Goal: Transaction & Acquisition: Purchase product/service

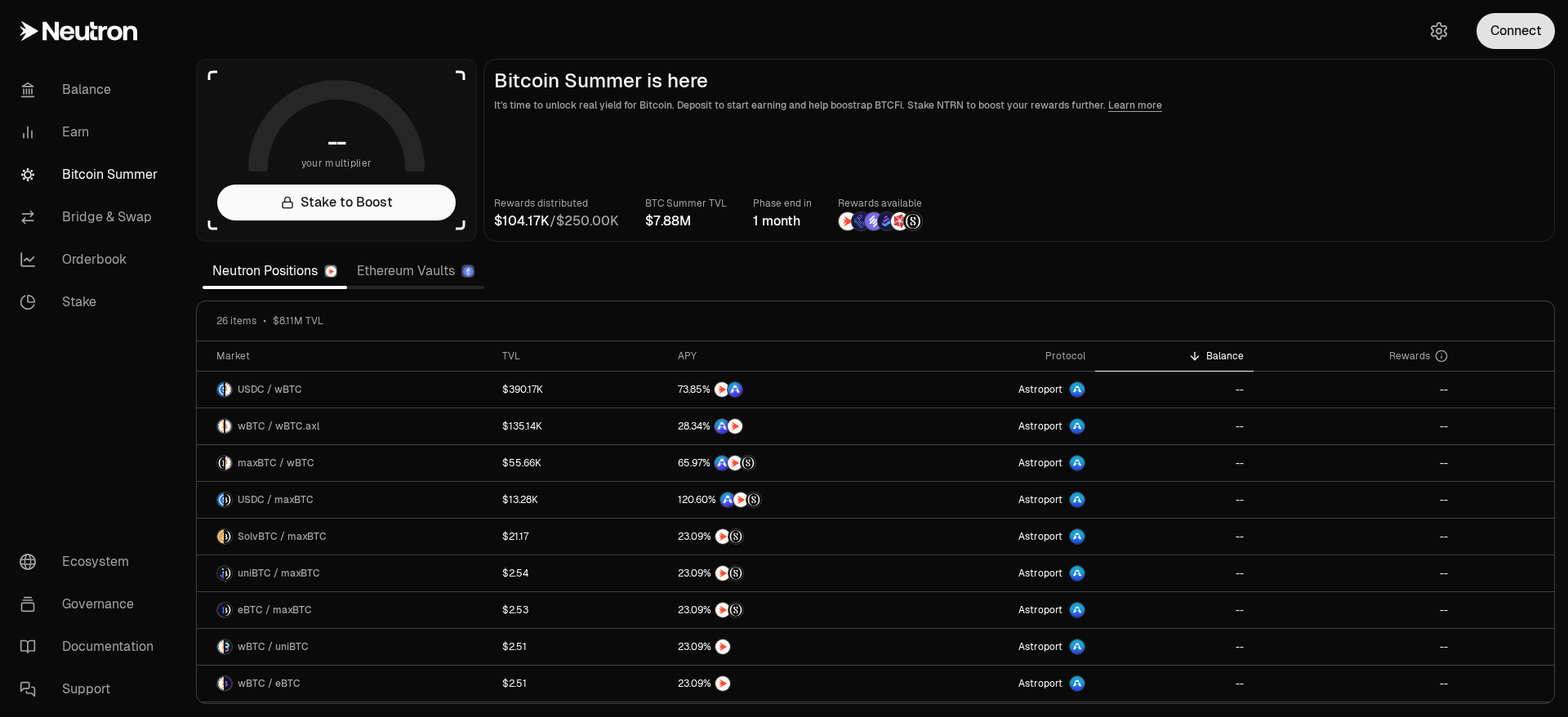
click at [1507, 38] on button "Connect" at bounding box center [1516, 31] width 79 height 36
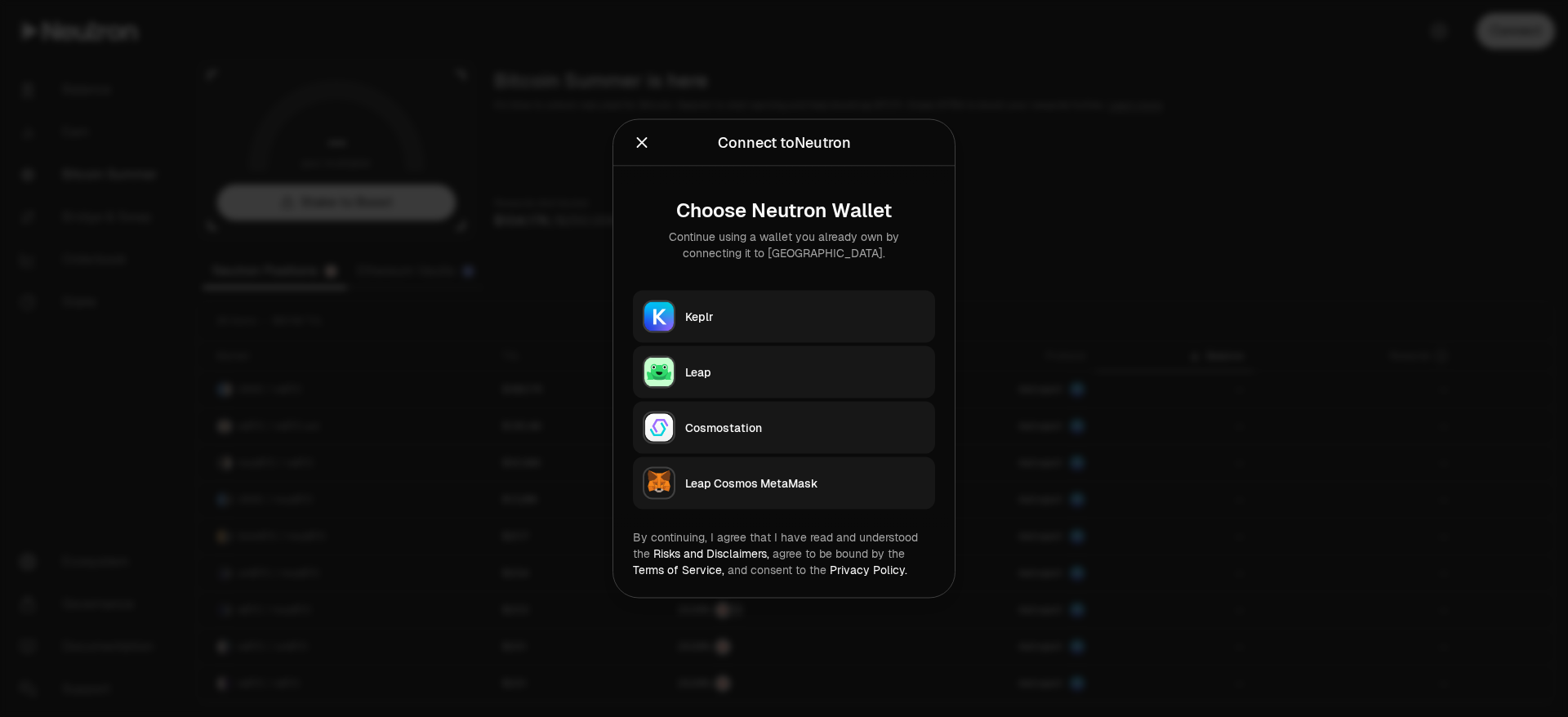
click at [886, 309] on div "Keplr" at bounding box center [805, 317] width 240 height 17
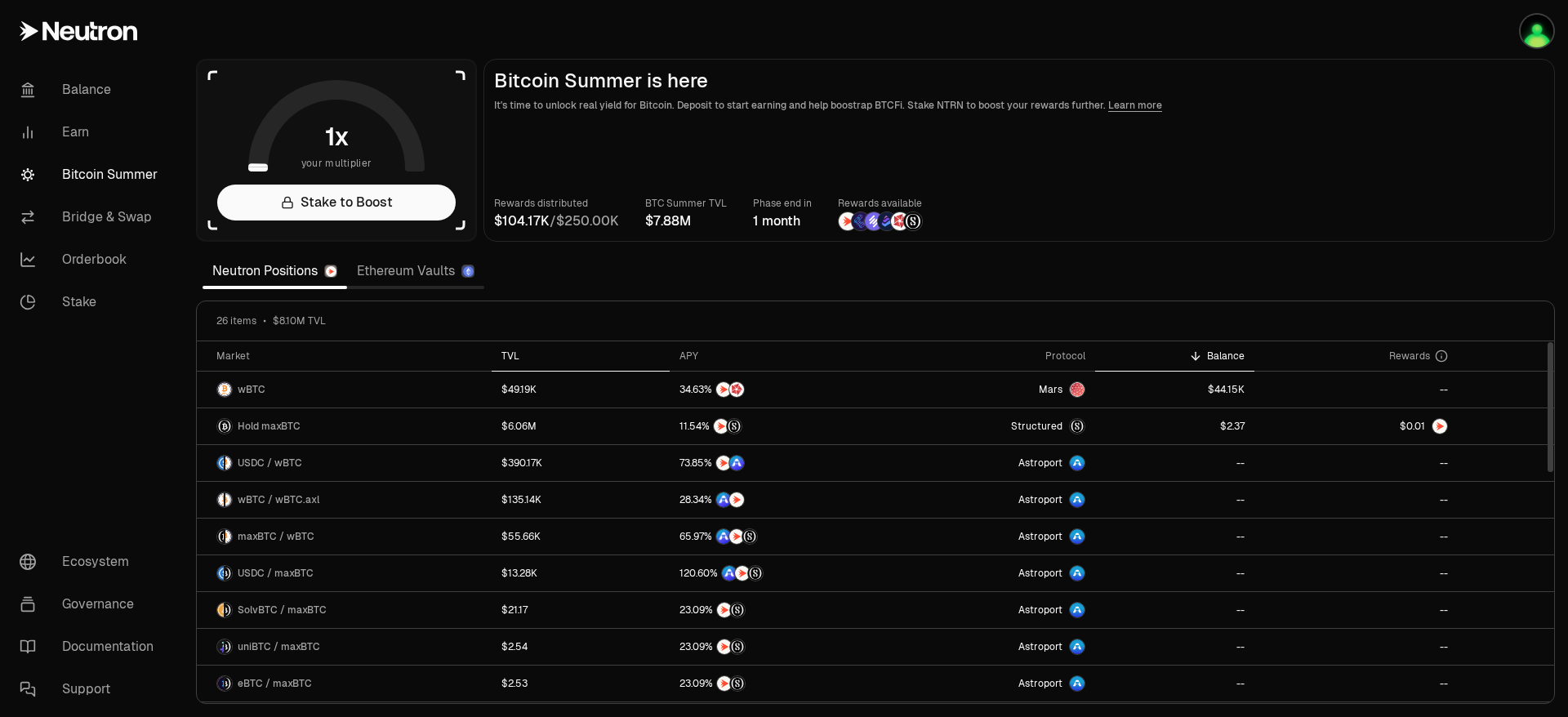
click at [515, 348] on th "TVL" at bounding box center [580, 356] width 178 height 31
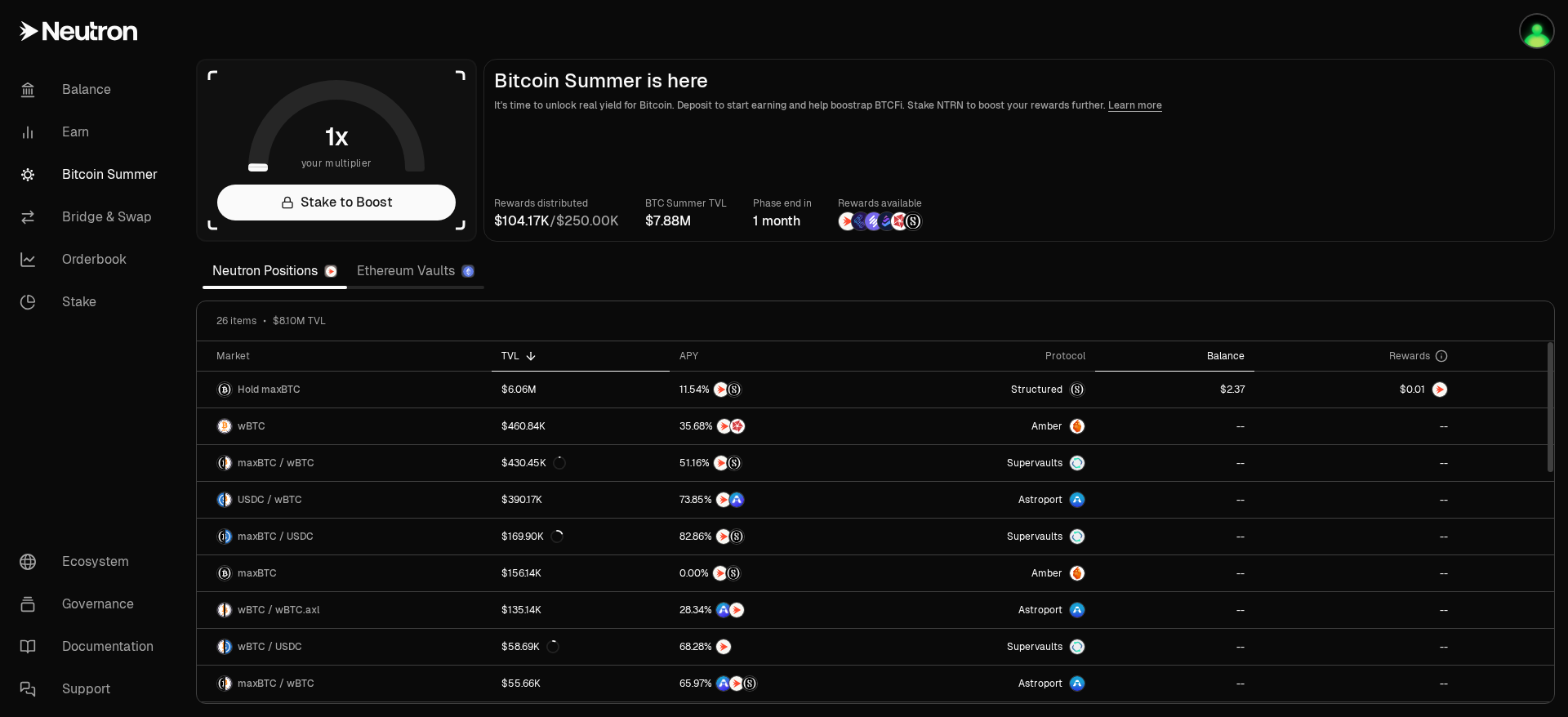
click at [1242, 352] on div "Balance" at bounding box center [1174, 356] width 139 height 13
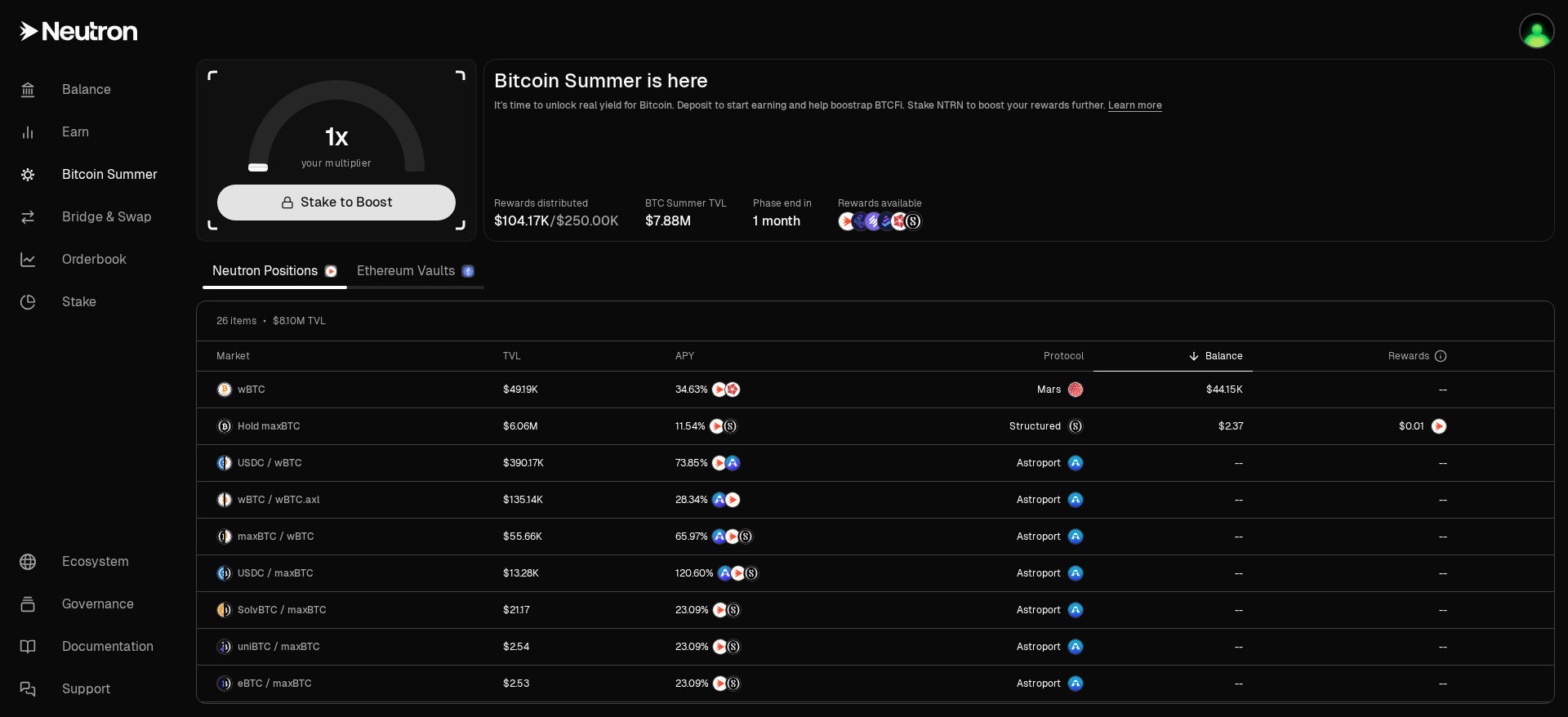
click at [373, 211] on link "Stake to Boost" at bounding box center [336, 202] width 239 height 36
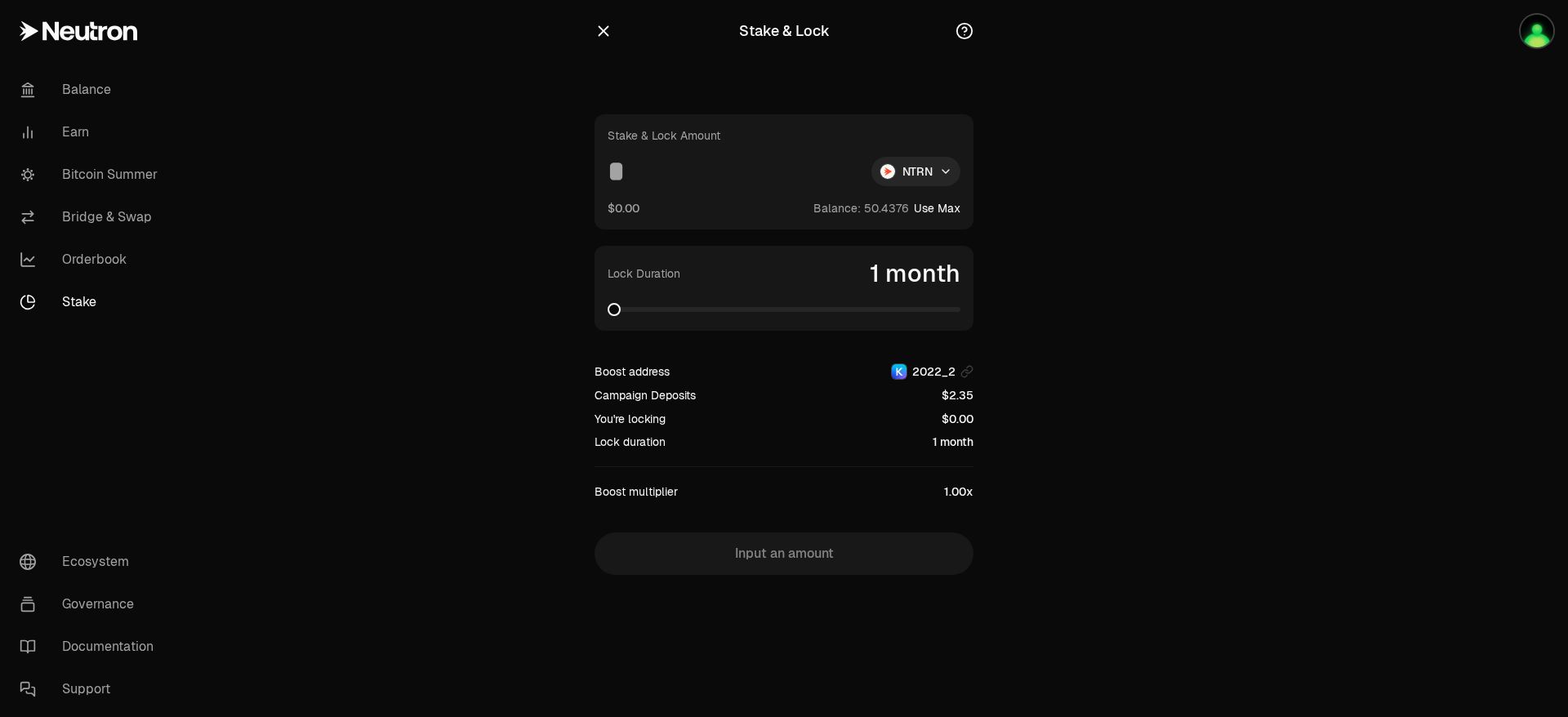
click at [729, 180] on input at bounding box center [732, 171] width 251 height 30
type input "*"
click at [678, 312] on span at bounding box center [684, 310] width 13 height 13
click at [905, 317] on span at bounding box center [898, 310] width 13 height 13
click at [607, 303] on span at bounding box center [614, 310] width 13 height 13
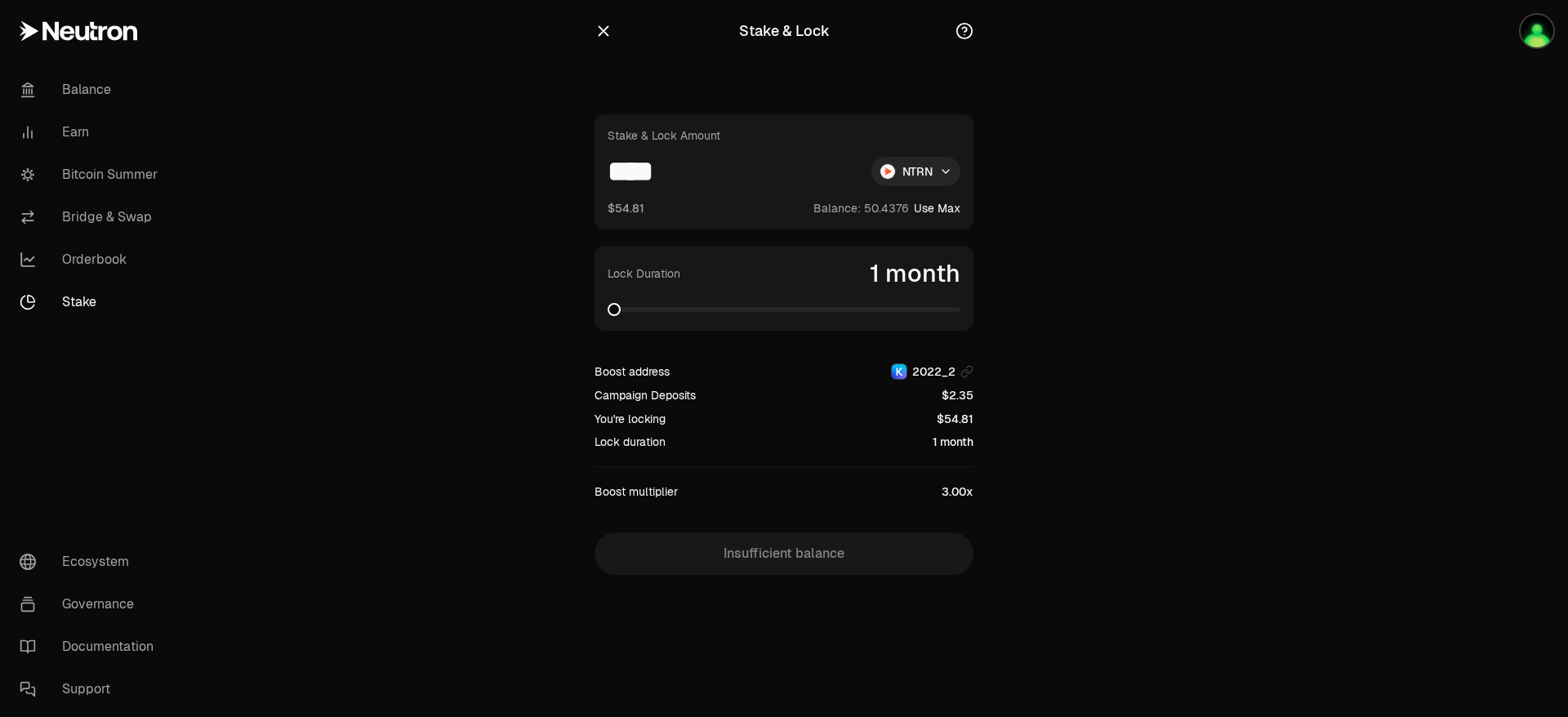
click at [687, 184] on input "****" at bounding box center [732, 171] width 251 height 30
type input "*"
click at [737, 317] on span at bounding box center [734, 310] width 13 height 13
click at [941, 205] on button "Use Max" at bounding box center [936, 208] width 46 height 17
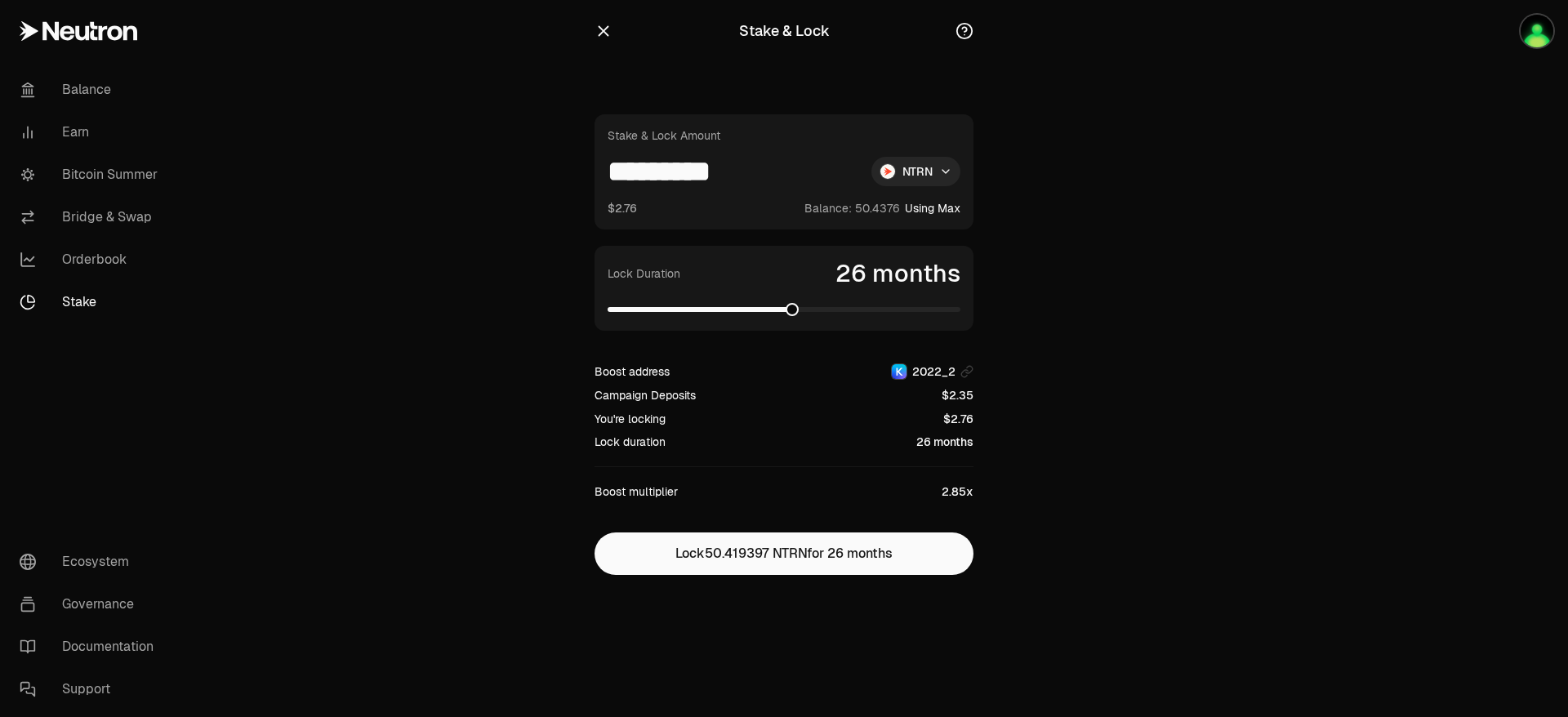
click at [794, 317] on span at bounding box center [792, 310] width 13 height 13
drag, startPoint x: 609, startPoint y: 169, endPoint x: 813, endPoint y: 198, distance: 206.1
click at [813, 198] on div "Stake & Lock Amount ********* NTRN $2.76 Balance: Using Max" at bounding box center [783, 172] width 378 height 115
type input "**"
click at [778, 312] on span at bounding box center [784, 310] width 13 height 13
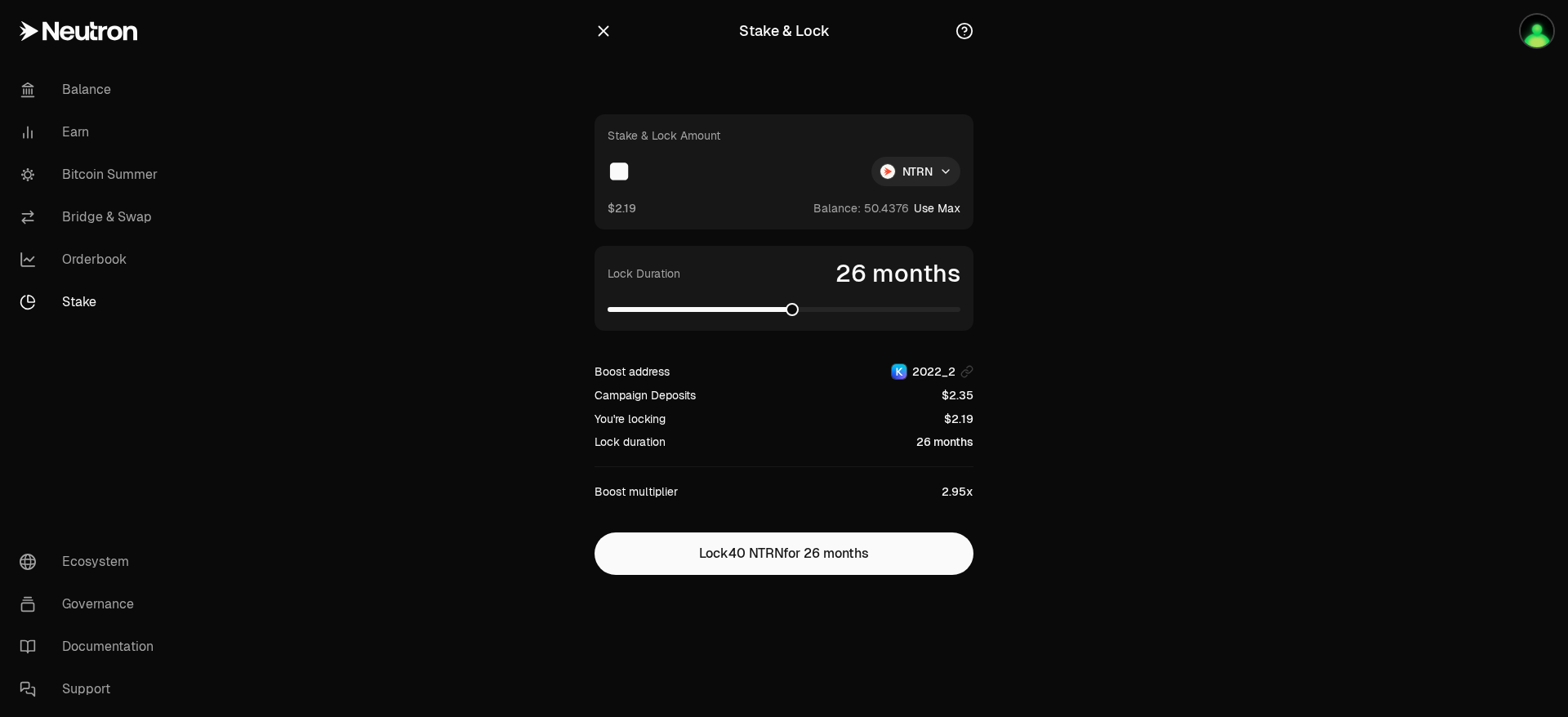
click at [794, 315] on span at bounding box center [792, 310] width 13 height 13
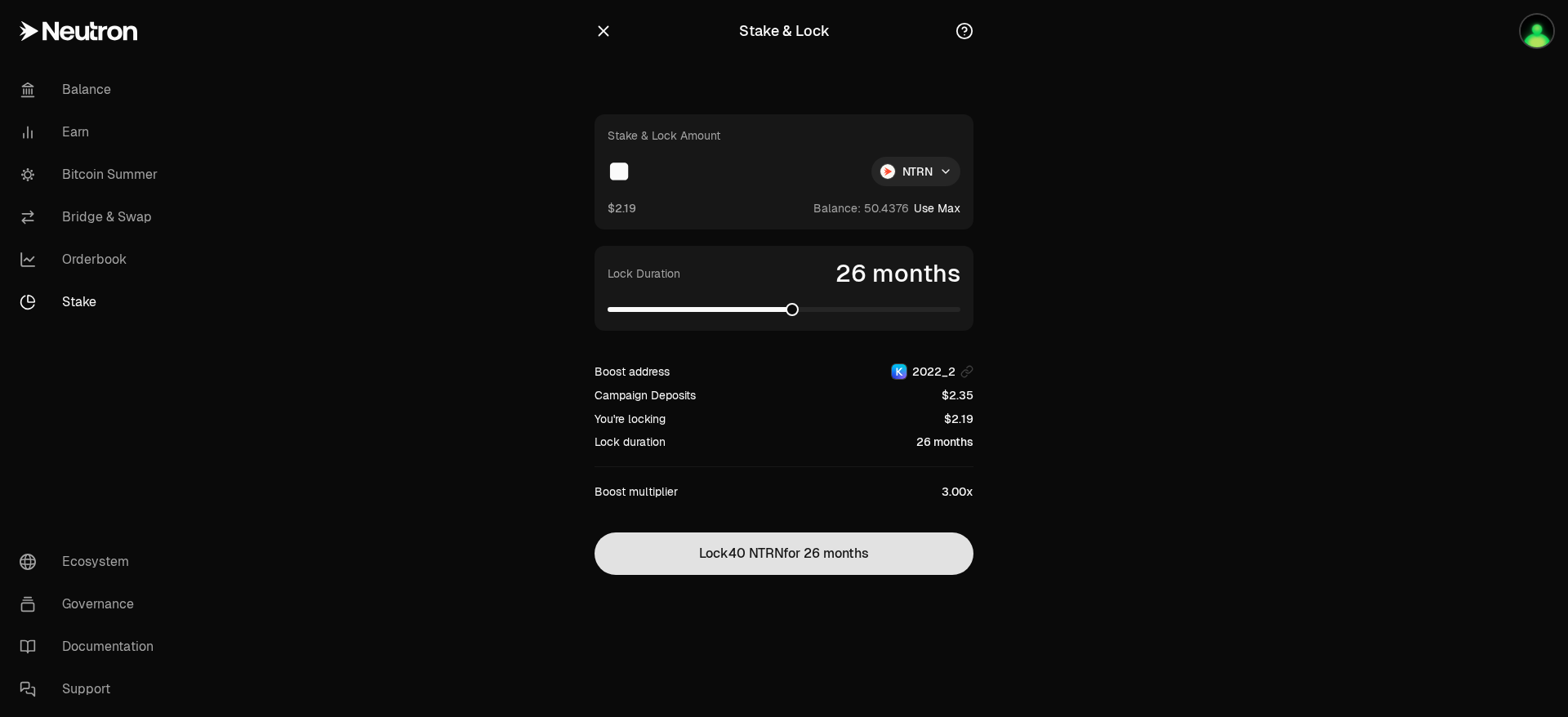
click at [852, 545] on button "Lock 40 NTRN for 26 months" at bounding box center [783, 553] width 378 height 43
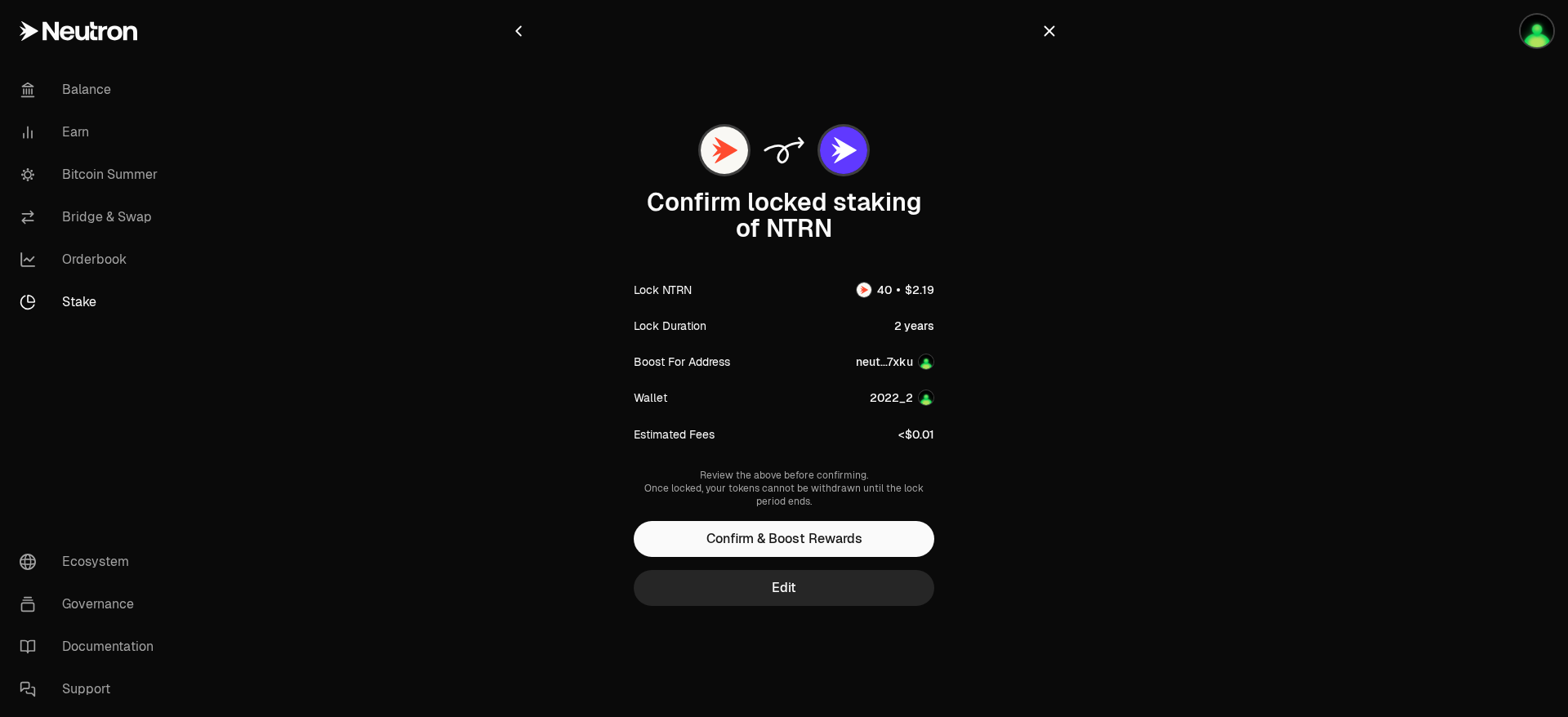
click at [1050, 26] on icon "button" at bounding box center [1049, 31] width 18 height 18
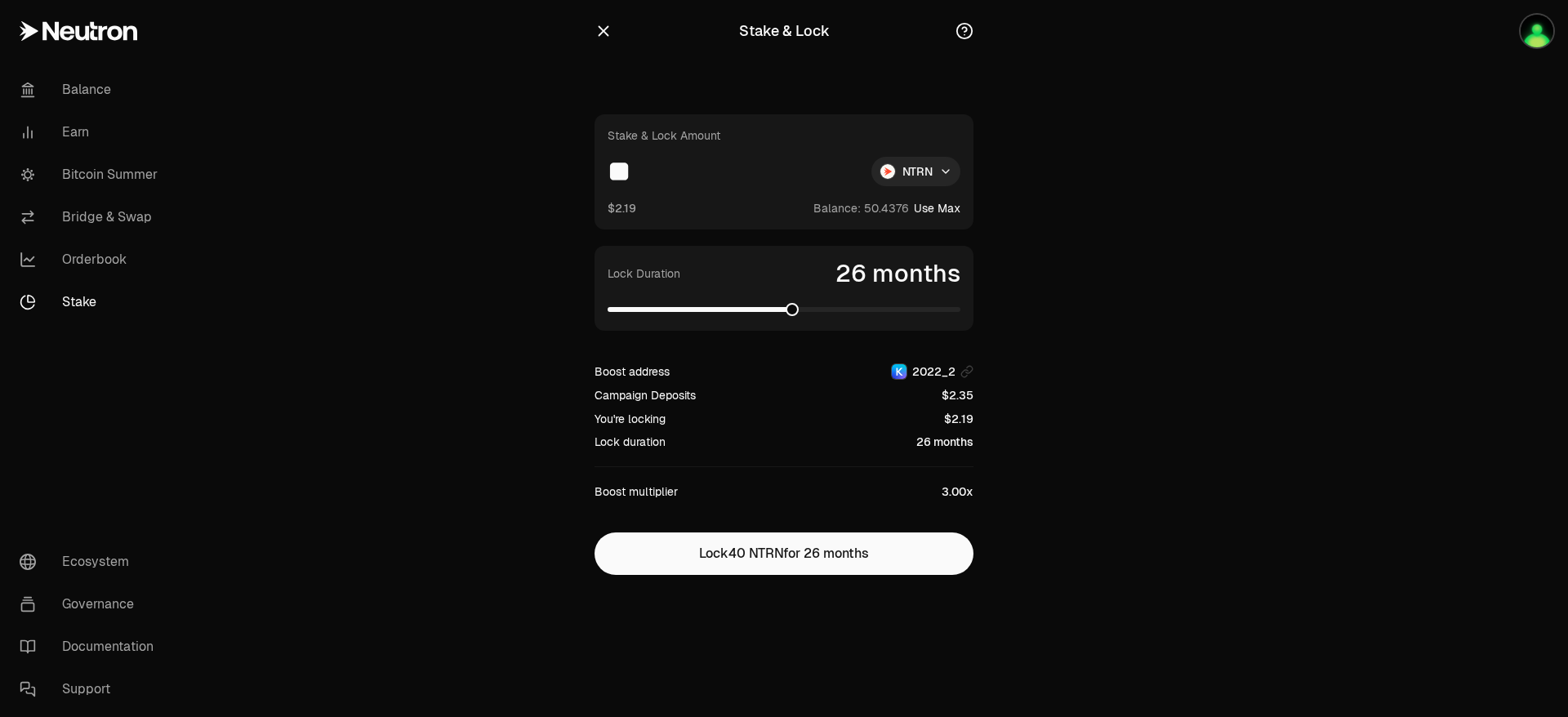
click at [598, 24] on icon "button" at bounding box center [603, 31] width 18 height 18
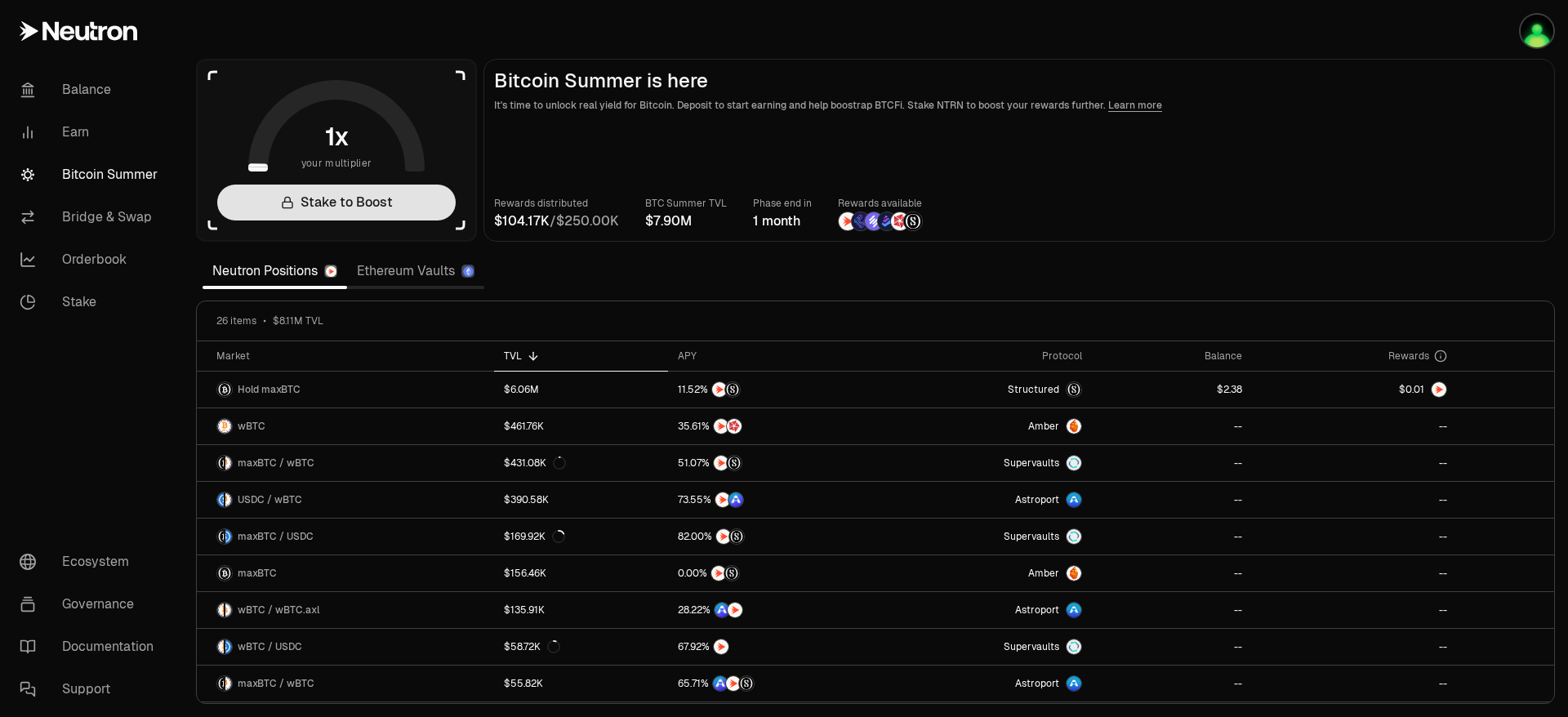
click at [399, 185] on link "Stake to Boost" at bounding box center [336, 202] width 239 height 36
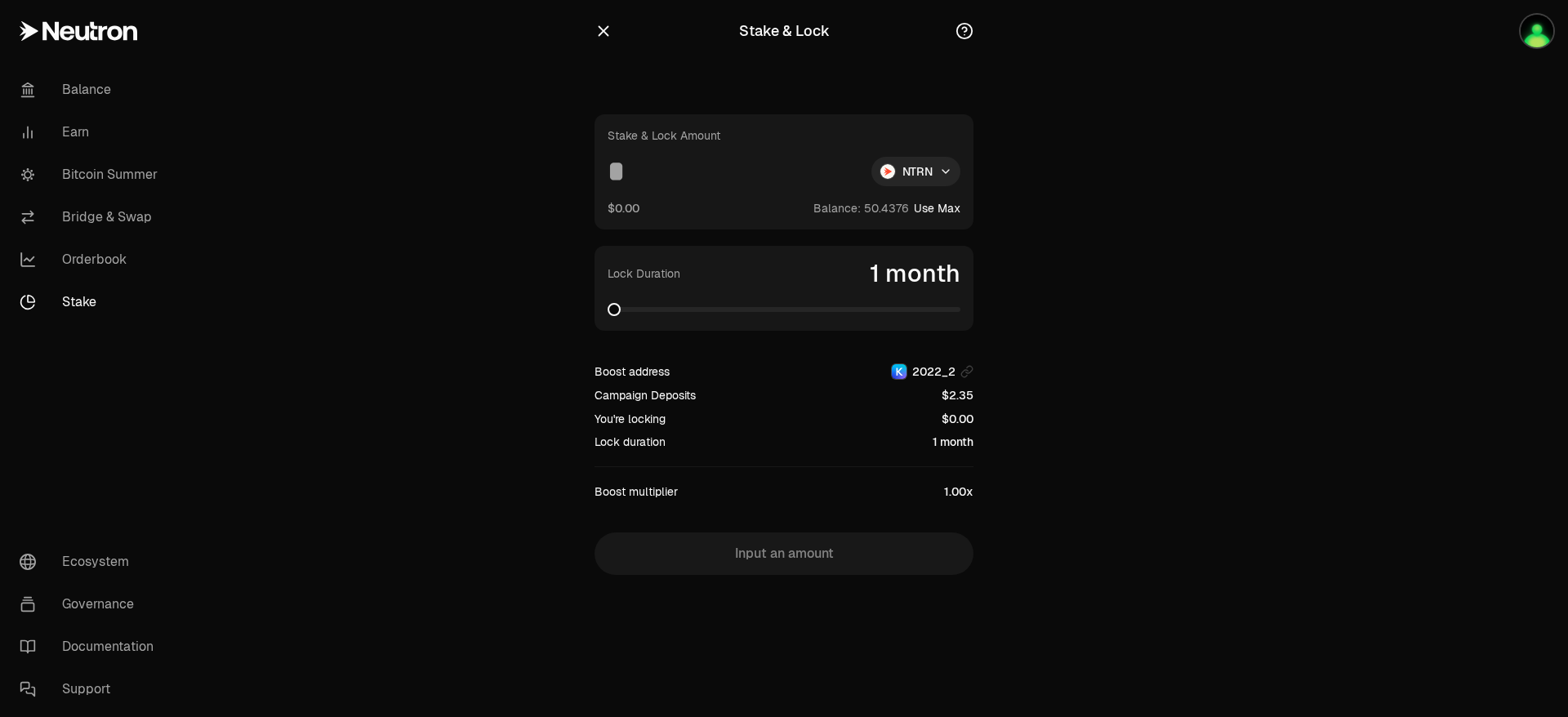
click at [963, 31] on icon "button" at bounding box center [964, 31] width 18 height 18
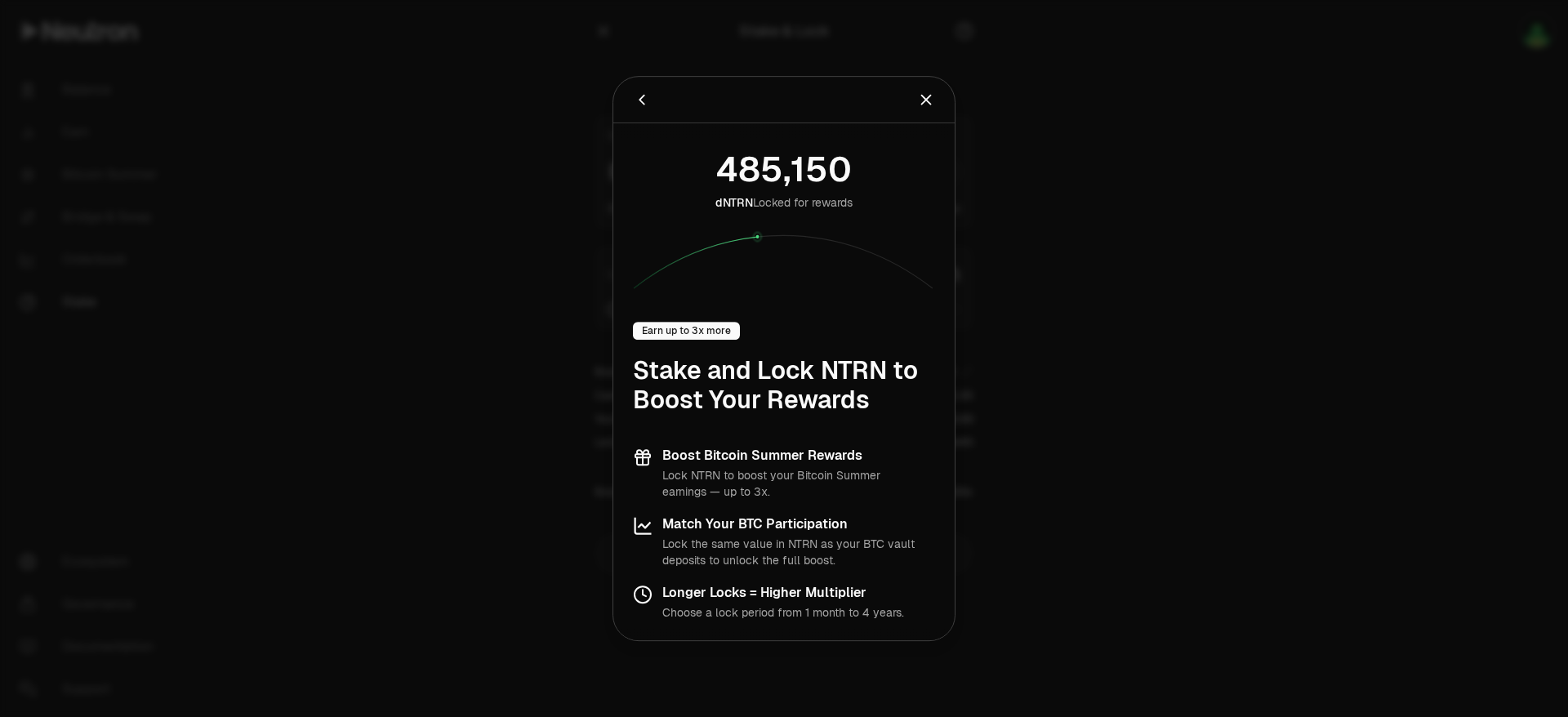
click at [926, 102] on icon "Close" at bounding box center [926, 100] width 18 height 18
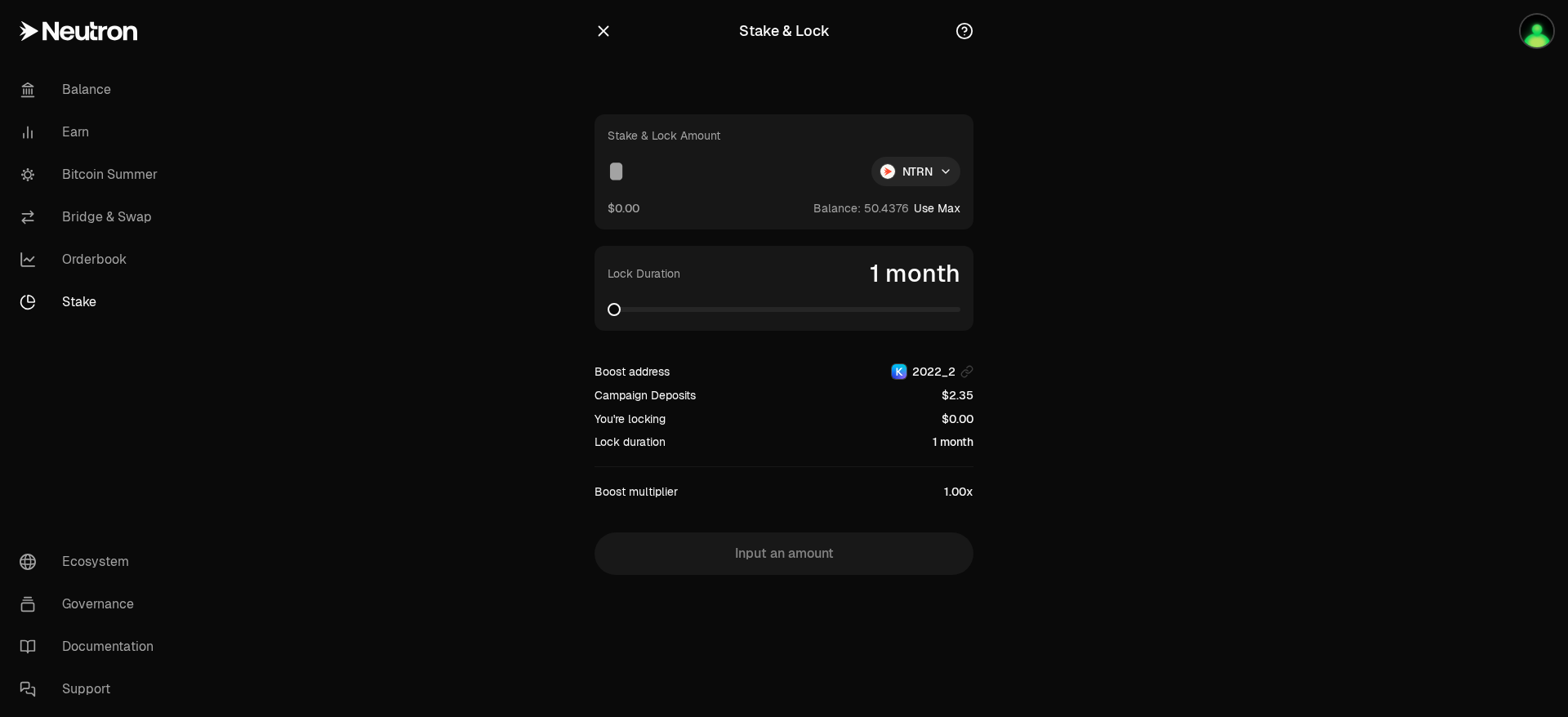
click at [665, 157] on input at bounding box center [732, 171] width 251 height 30
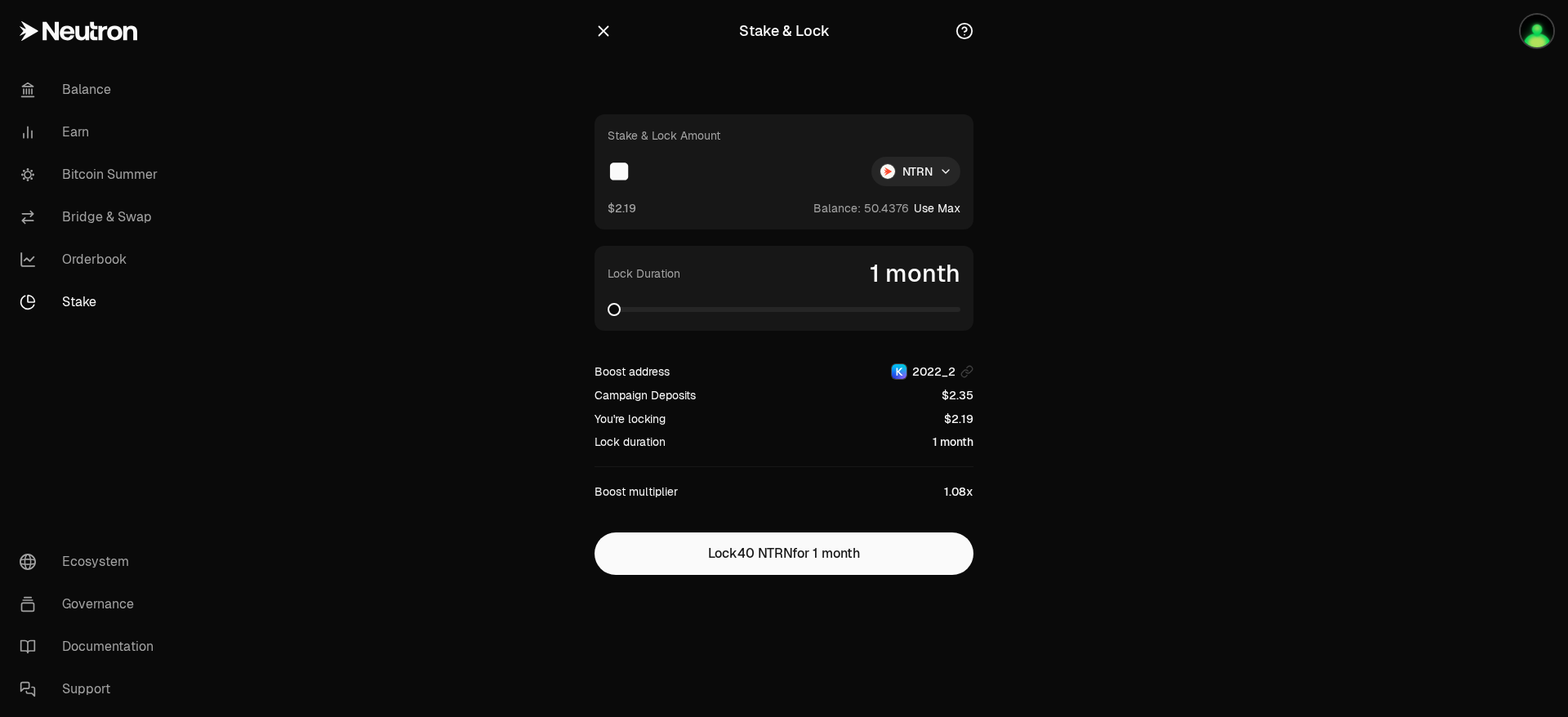
type input "**"
click at [804, 317] on span at bounding box center [806, 310] width 13 height 13
click at [800, 303] on span at bounding box center [806, 310] width 13 height 13
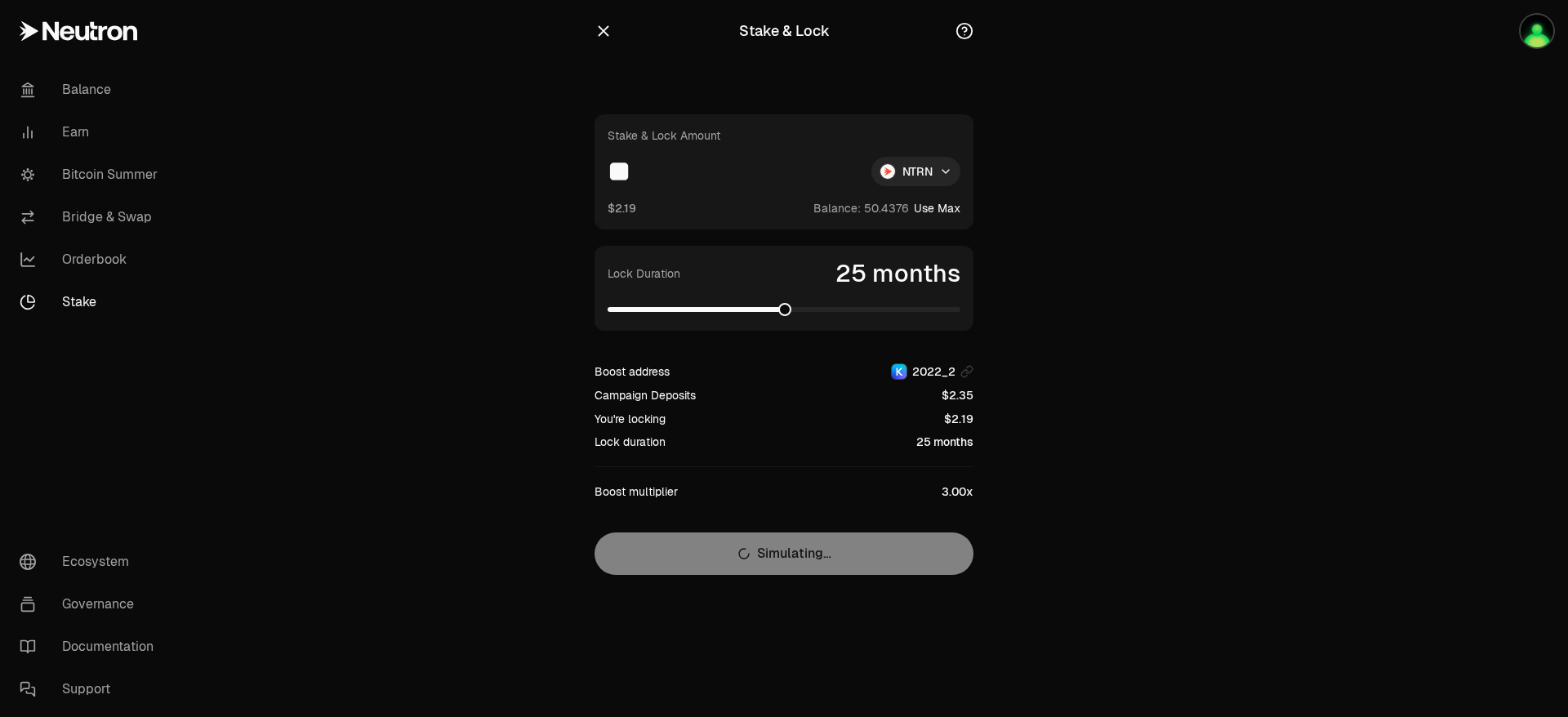
click at [774, 302] on span at bounding box center [784, 310] width 353 height 17
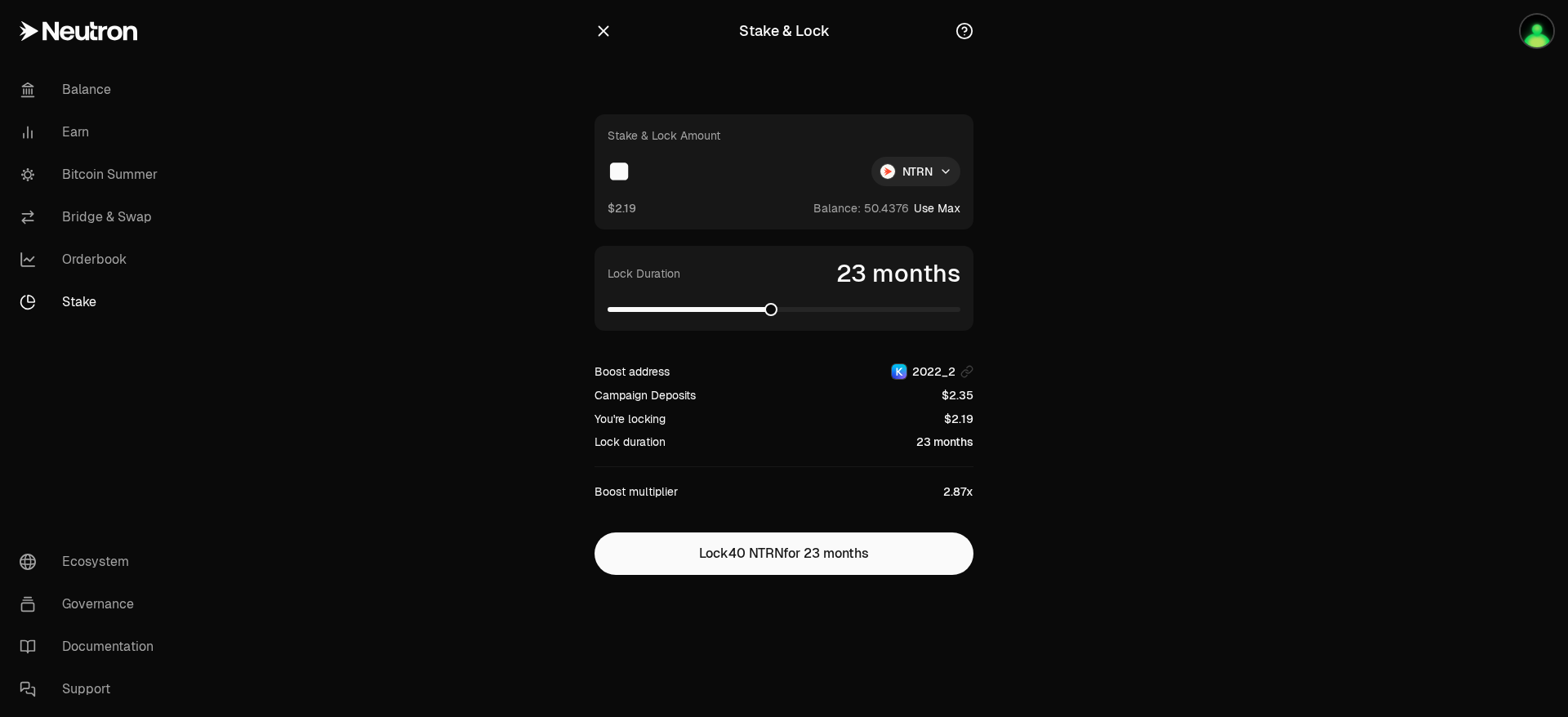
click at [764, 302] on span at bounding box center [784, 310] width 353 height 17
click at [764, 298] on div "Lock Duration 22 months" at bounding box center [783, 288] width 378 height 85
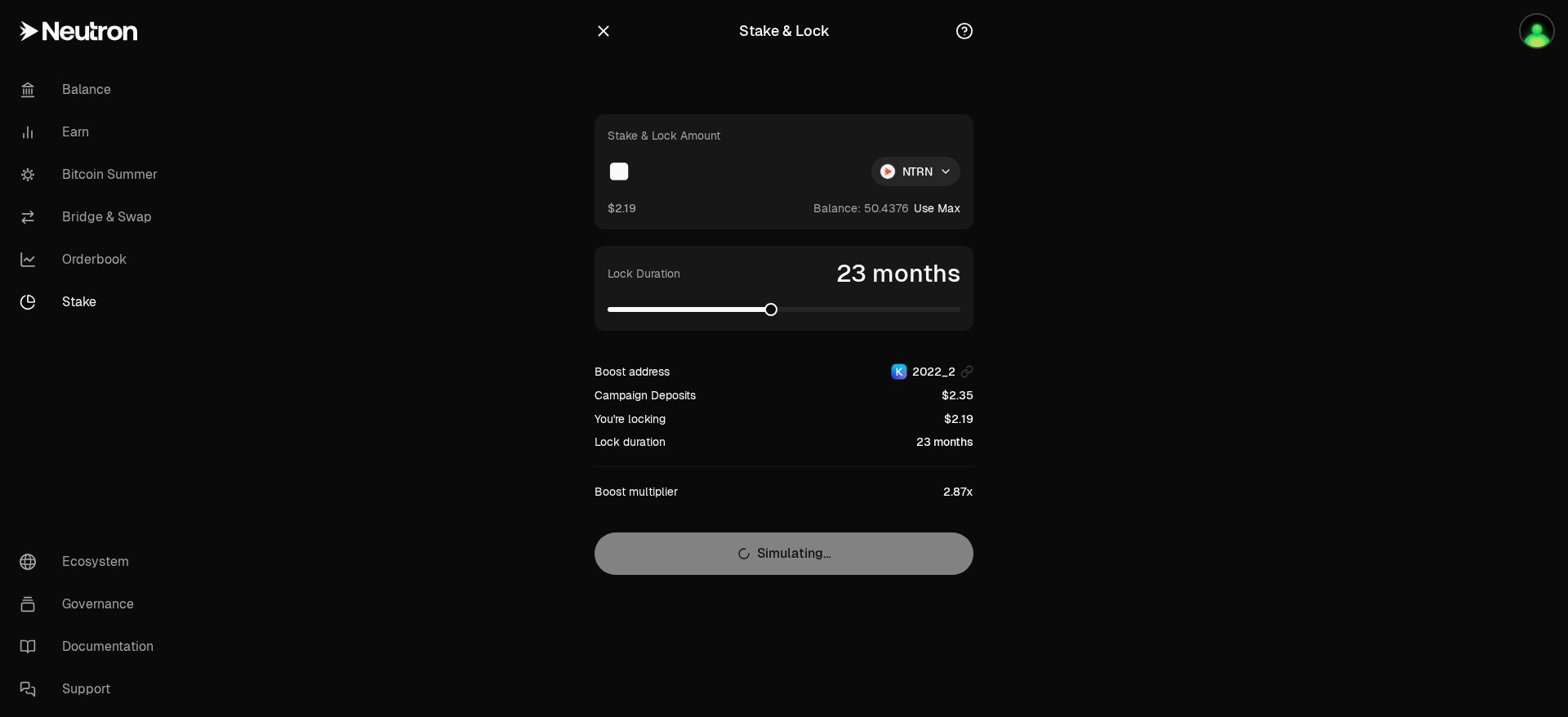
click at [770, 310] on span at bounding box center [770, 310] width 13 height 13
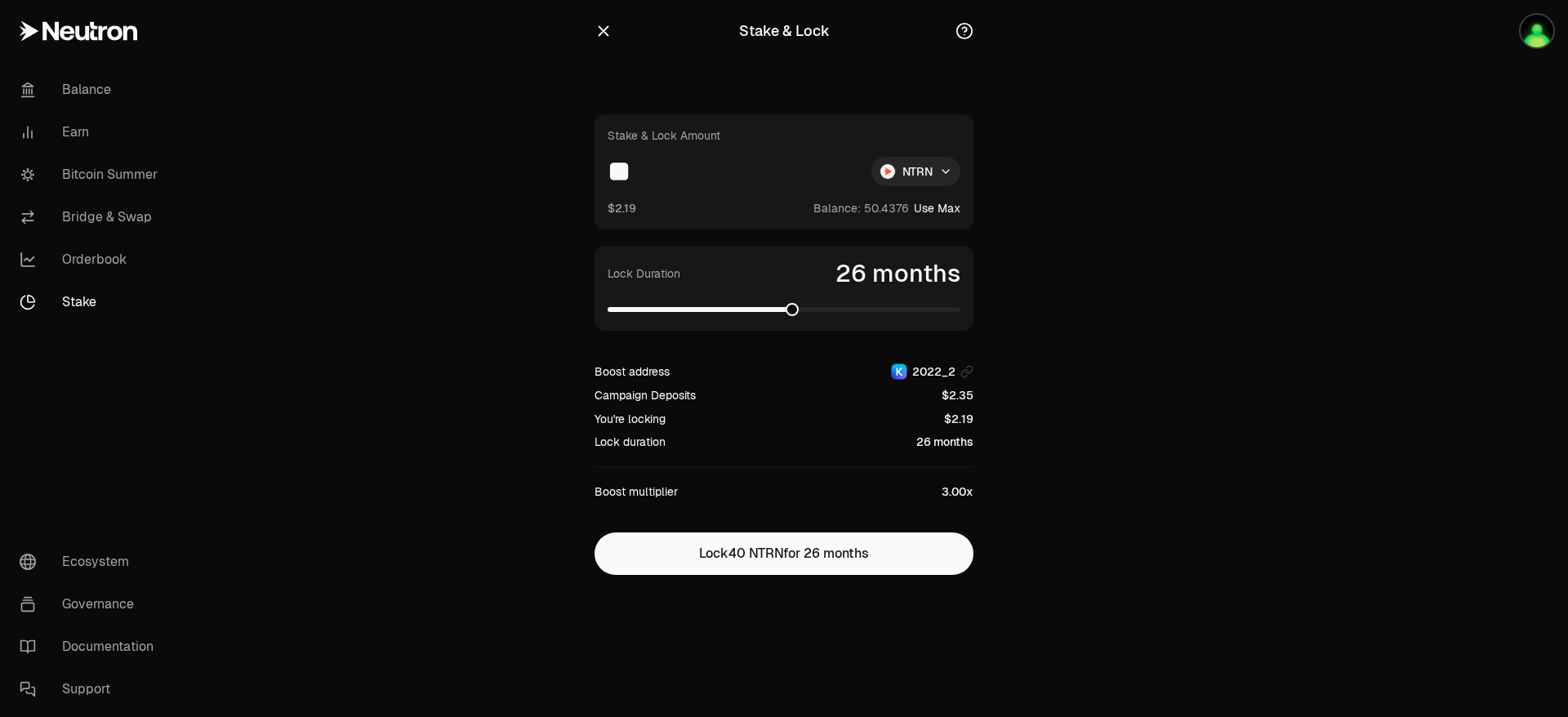
click at [794, 314] on span at bounding box center [792, 310] width 13 height 13
click at [132, 171] on link "Bitcoin Summer" at bounding box center [91, 175] width 170 height 43
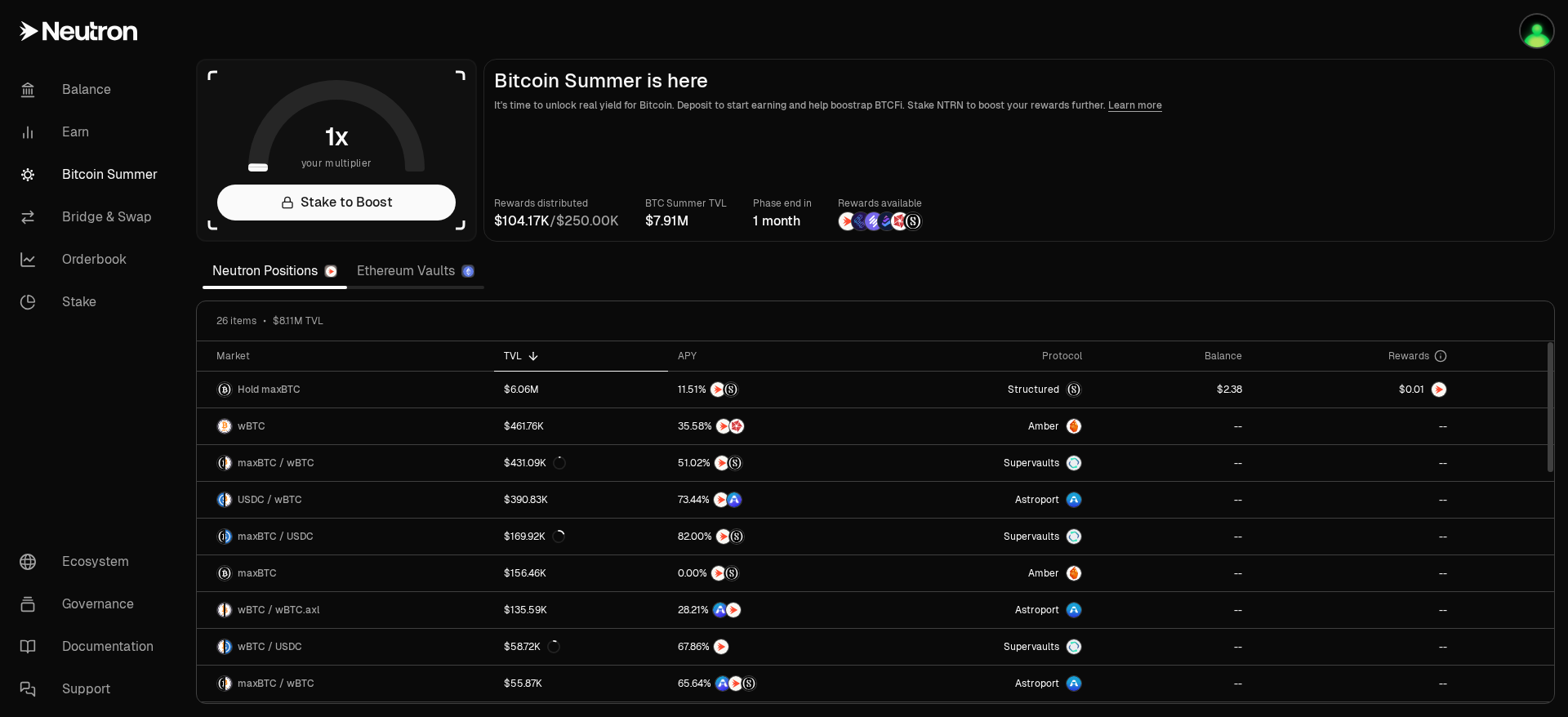
click at [1412, 268] on section "your multiplier Stake to Boost Bitcoin Summer is here It's time to unlock real …" at bounding box center [875, 358] width 1384 height 717
click at [1211, 357] on div "Balance" at bounding box center [1171, 356] width 141 height 13
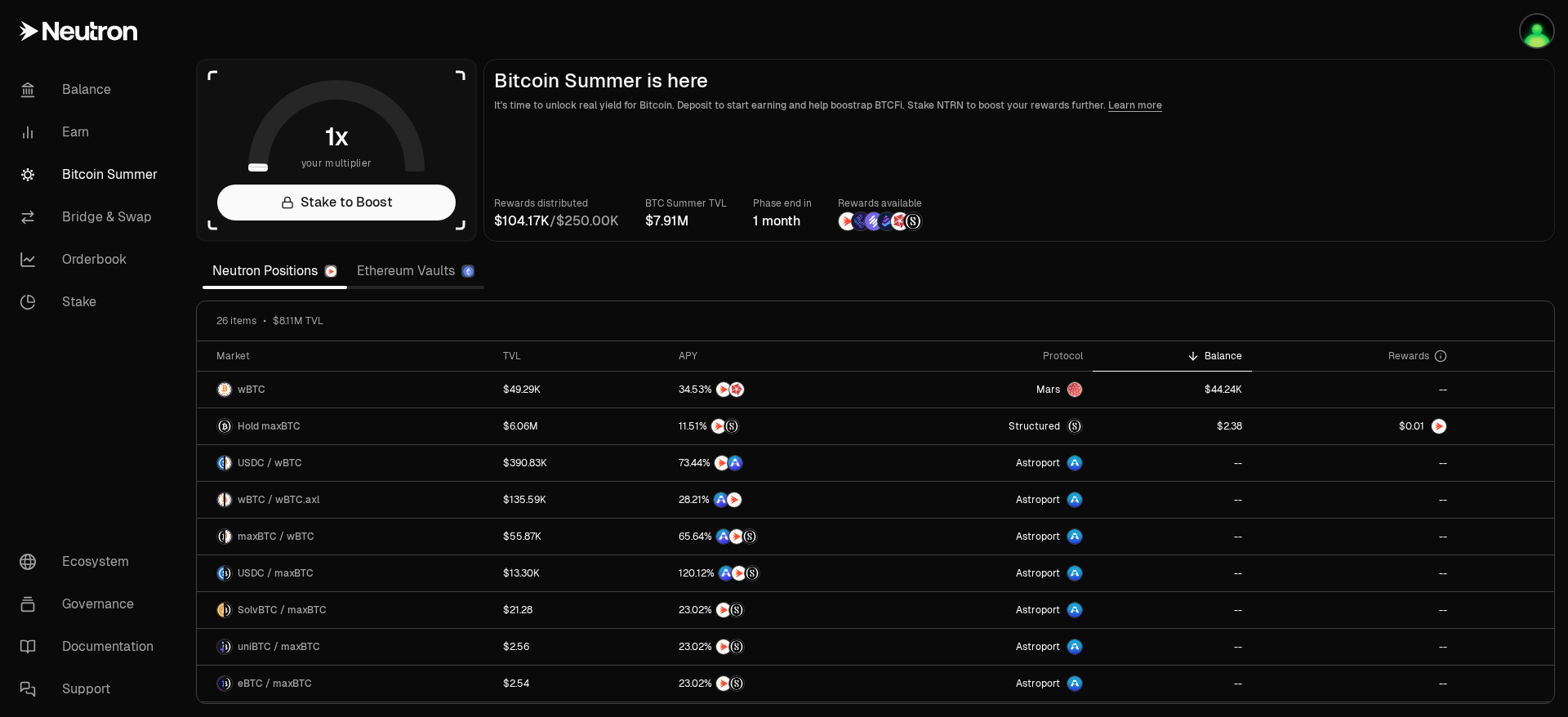
click at [1328, 118] on main "Bitcoin Summer is here It's time to unlock real yield for Bitcoin. Deposit to s…" at bounding box center [1019, 150] width 1072 height 183
click at [357, 193] on link "Stake to Boost" at bounding box center [336, 202] width 239 height 36
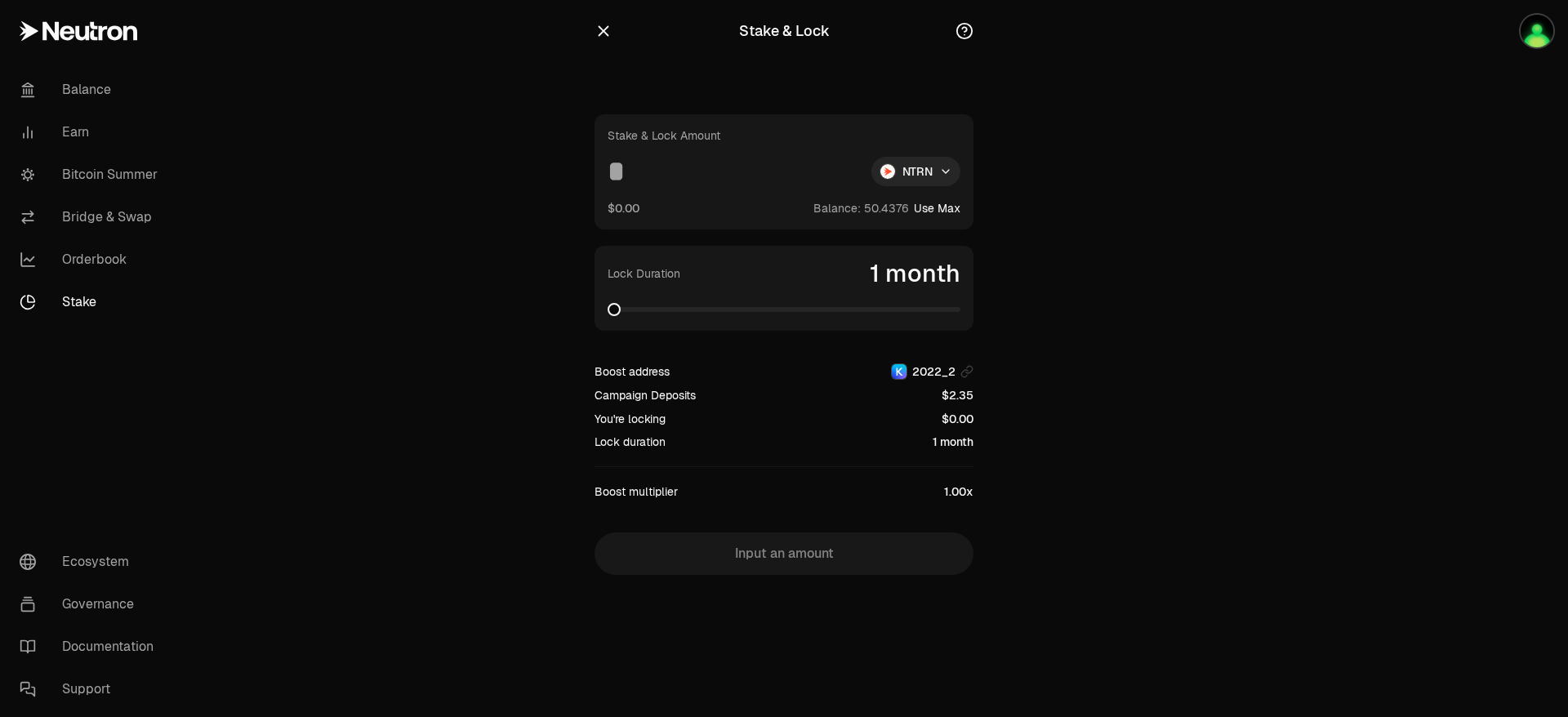
click at [606, 27] on icon "button" at bounding box center [603, 31] width 18 height 18
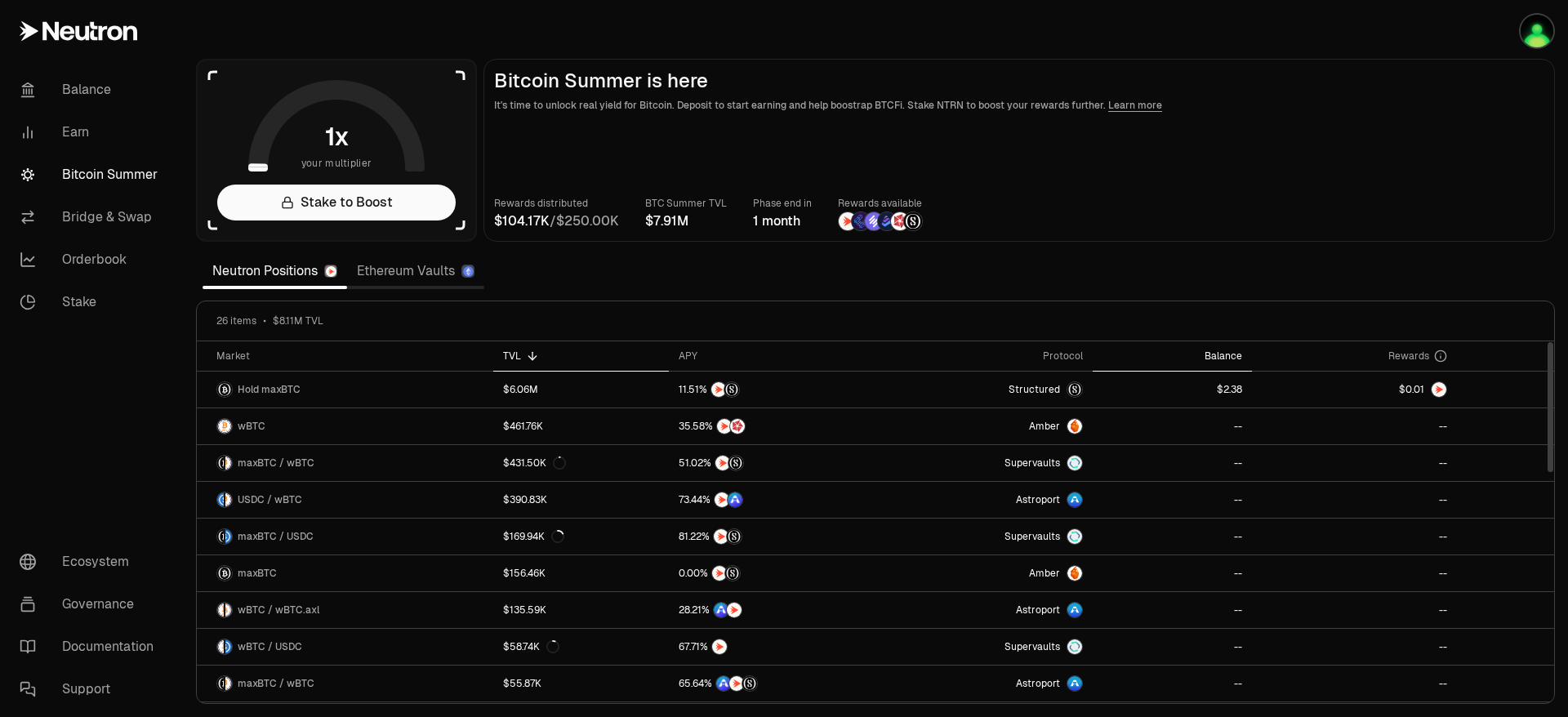
click at [1217, 350] on div "Balance" at bounding box center [1172, 356] width 141 height 13
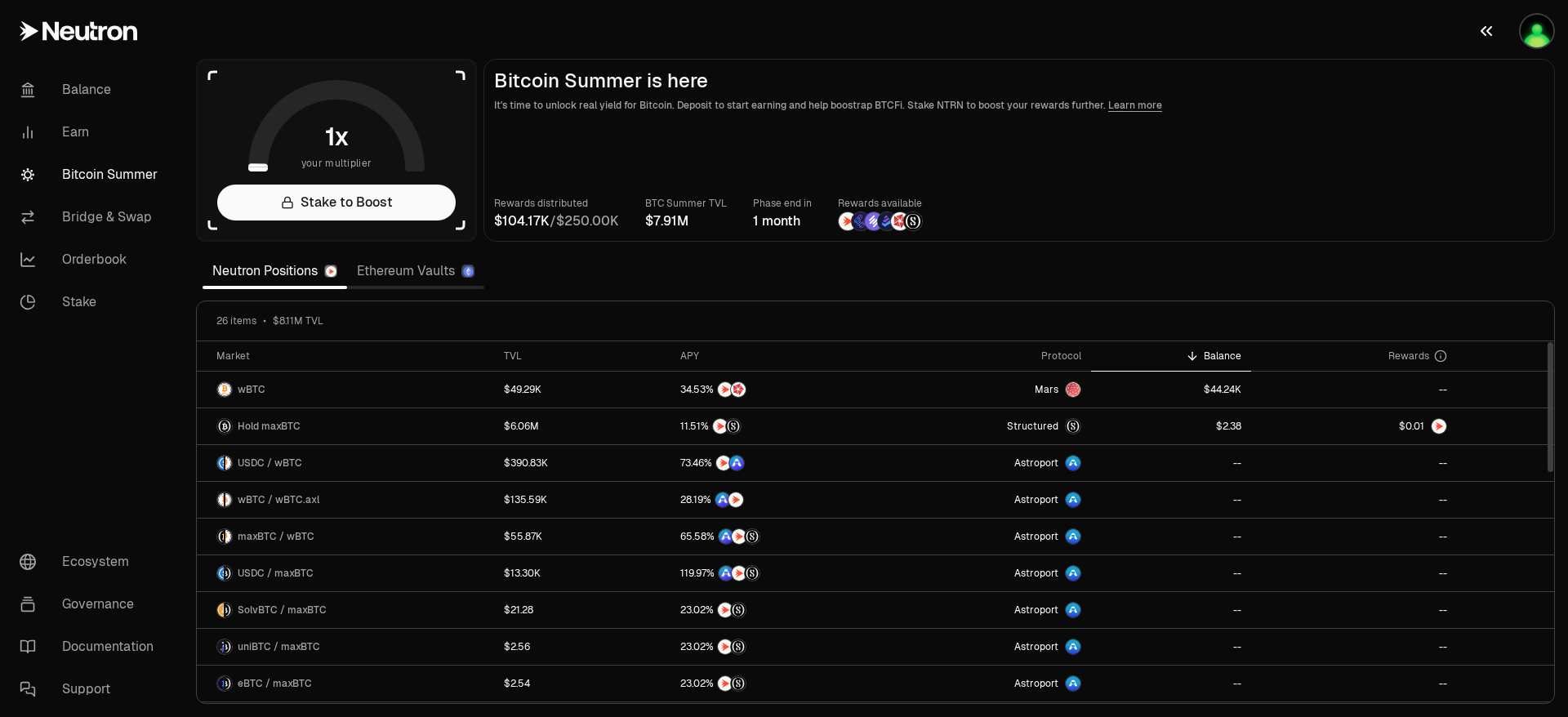
click at [1537, 38] on img "button" at bounding box center [1536, 31] width 32 height 32
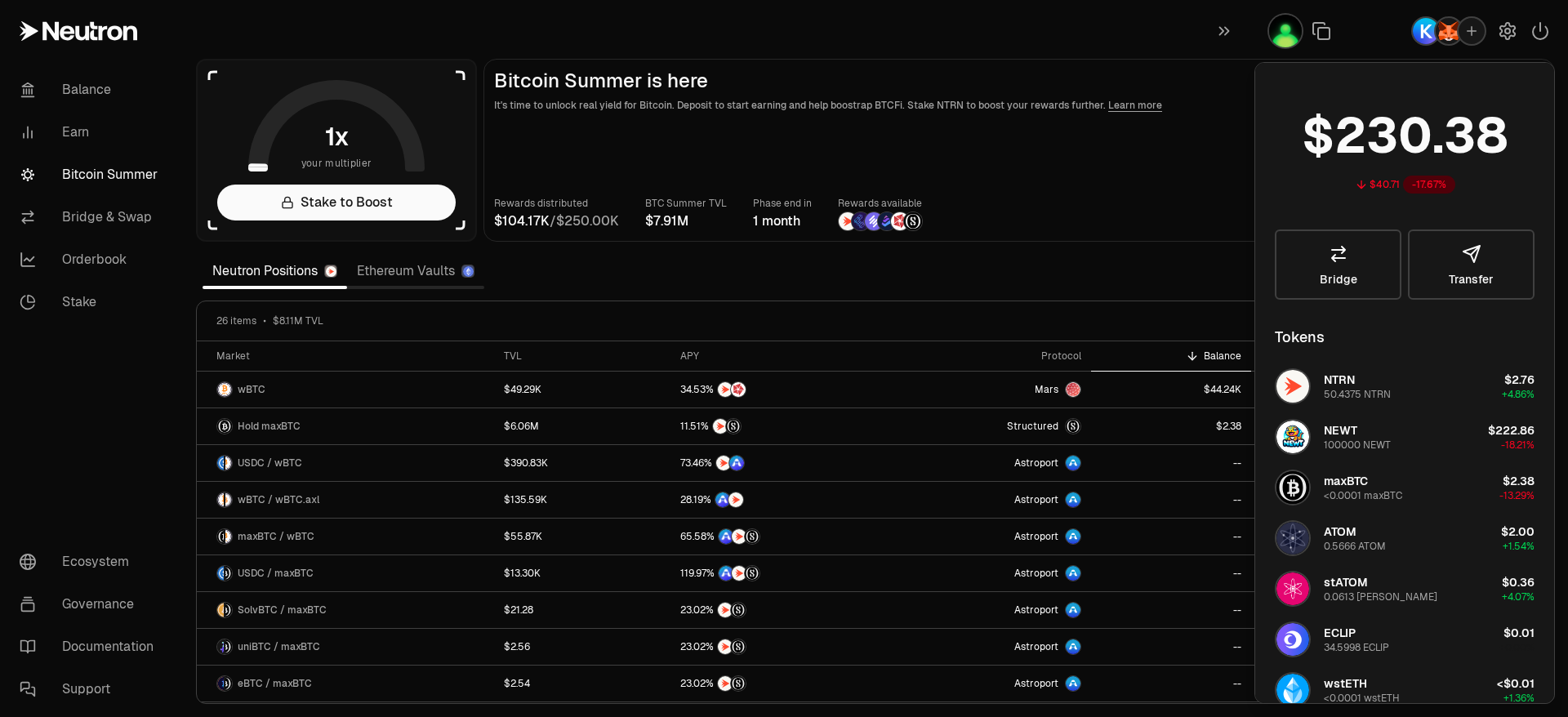
click at [1207, 156] on main "Bitcoin Summer is here It's time to unlock real yield for Bitcoin. Deposit to s…" at bounding box center [1019, 150] width 1072 height 183
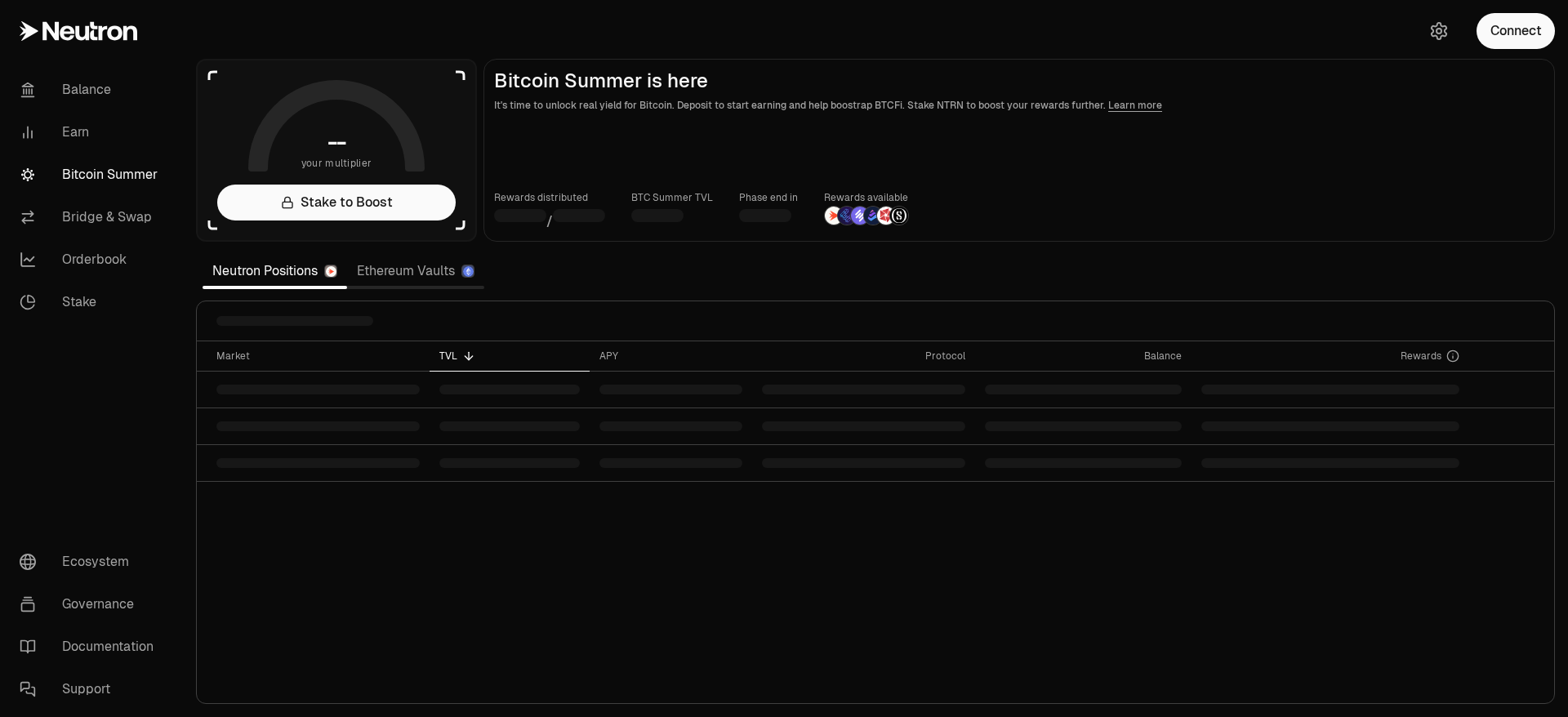
click at [1495, 45] on button "Connect" at bounding box center [1516, 31] width 79 height 36
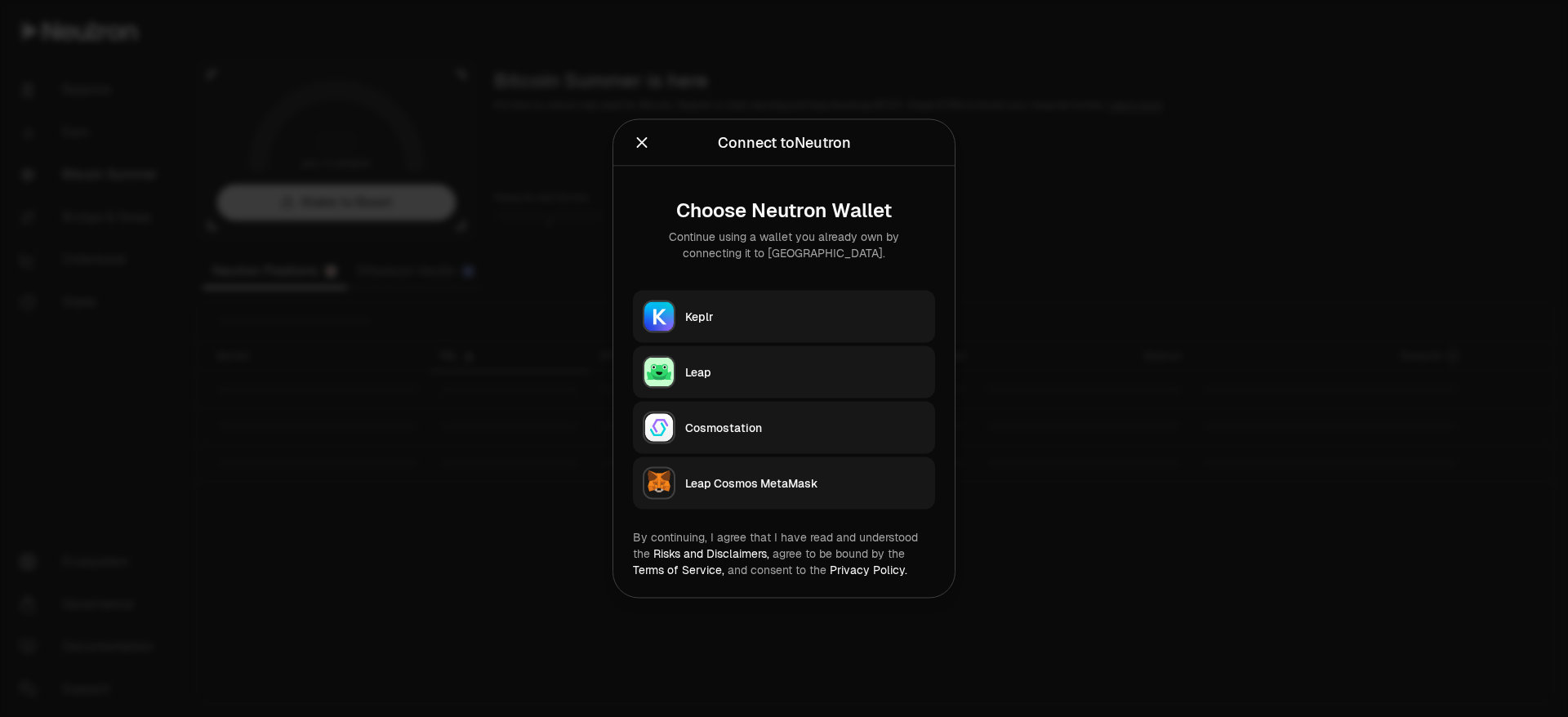
click at [851, 304] on button "Keplr" at bounding box center [784, 317] width 302 height 52
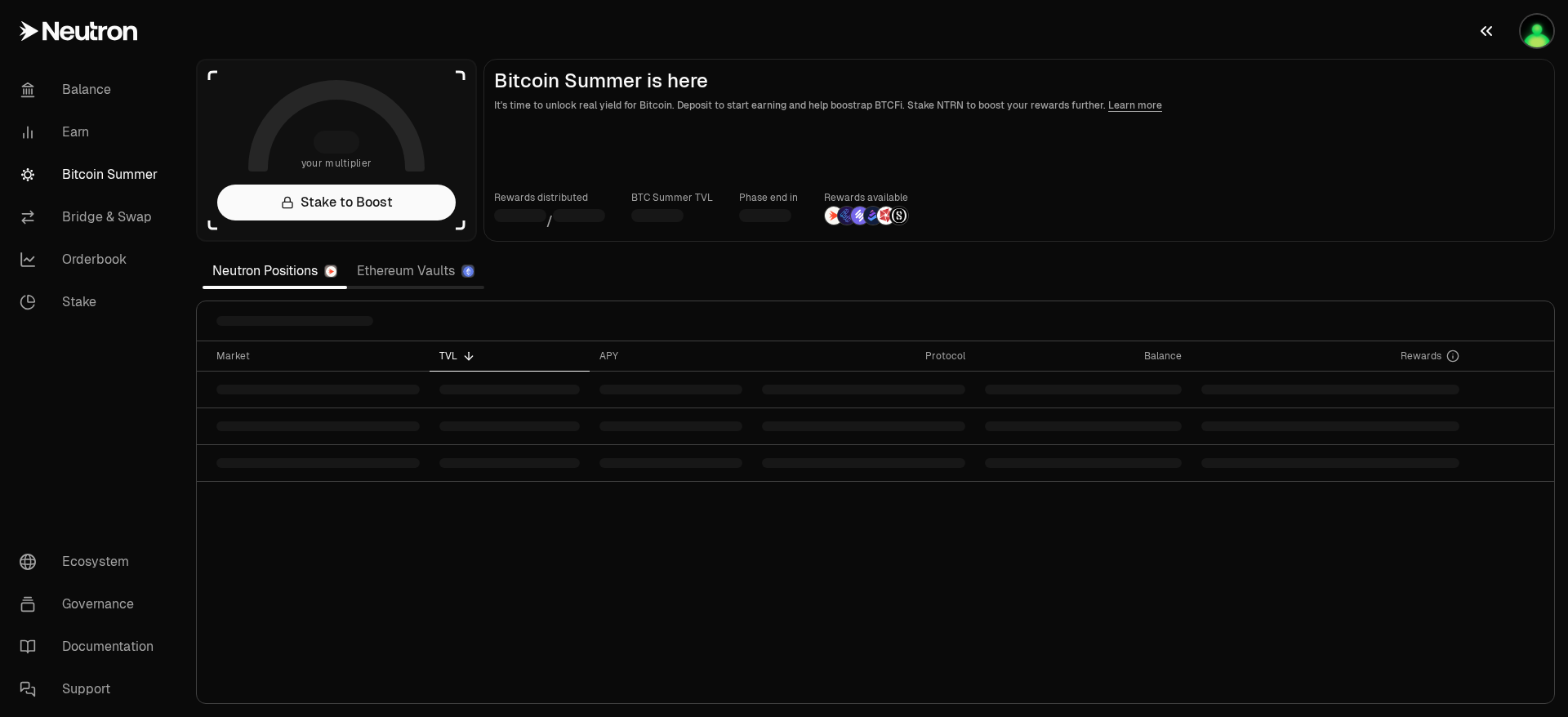
click at [1548, 11] on button "button" at bounding box center [1516, 31] width 105 height 62
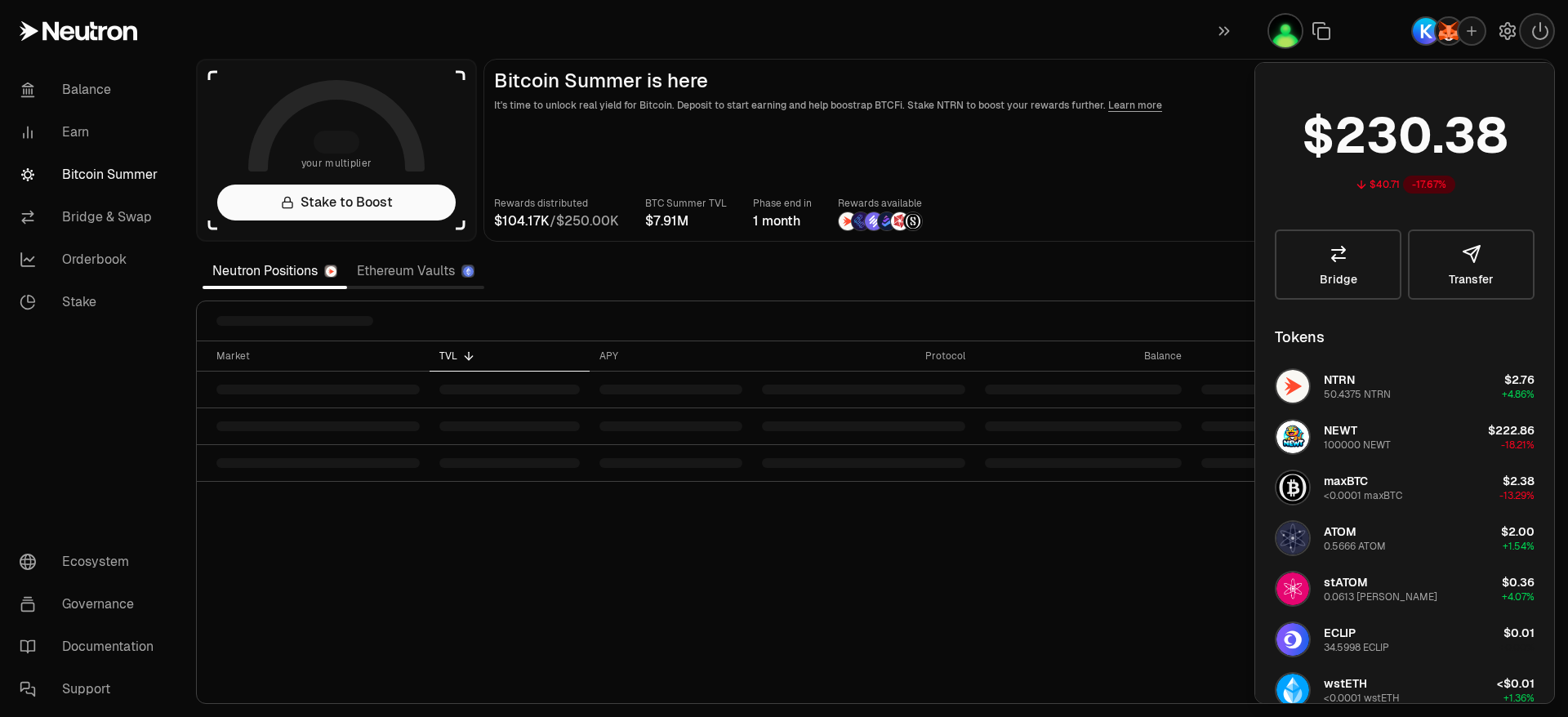
click at [1146, 191] on main "Bitcoin Summer is here It's time to unlock real yield for Bitcoin. Deposit to s…" at bounding box center [1019, 150] width 1072 height 183
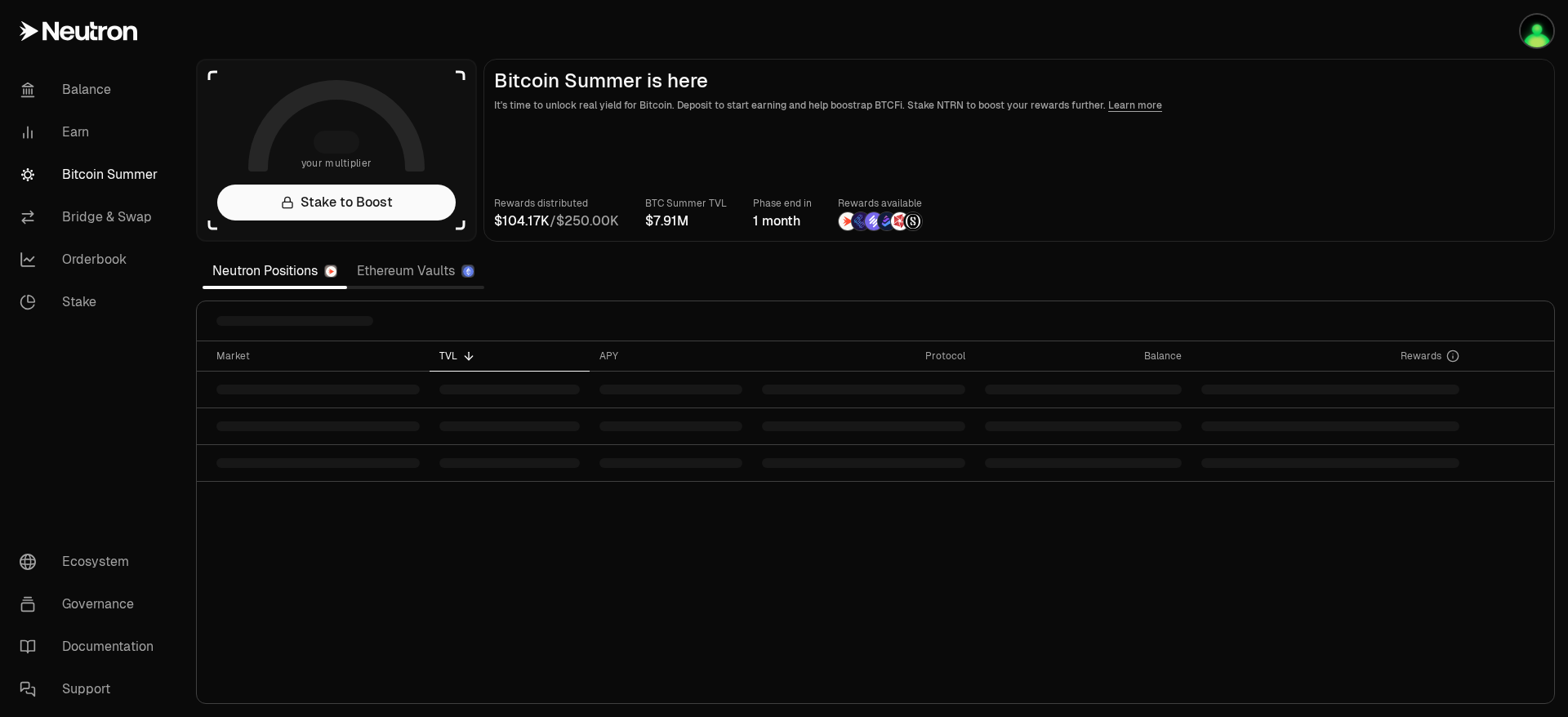
click at [406, 261] on link "Ethereum Vaults" at bounding box center [415, 270] width 137 height 32
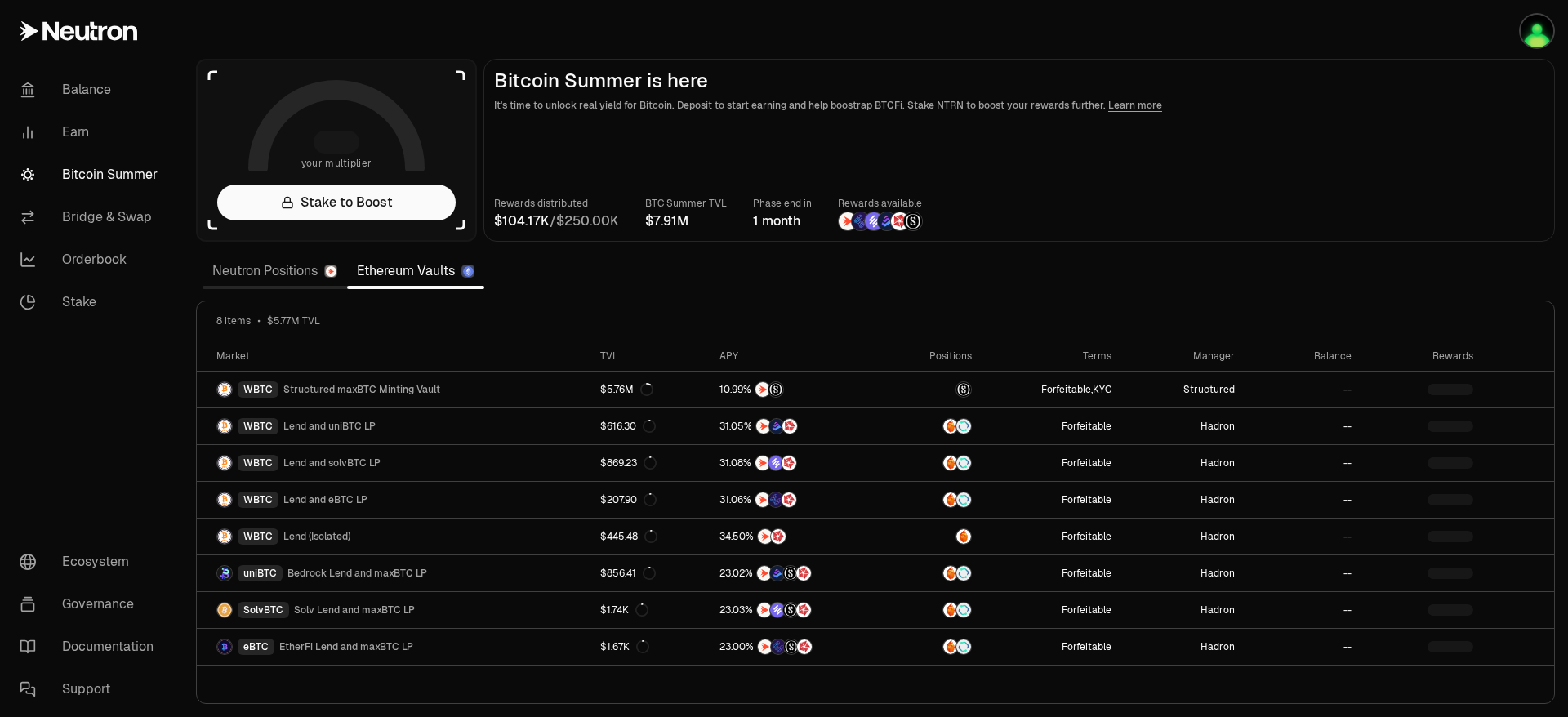
click at [274, 264] on link "Neutron Positions" at bounding box center [274, 270] width 144 height 32
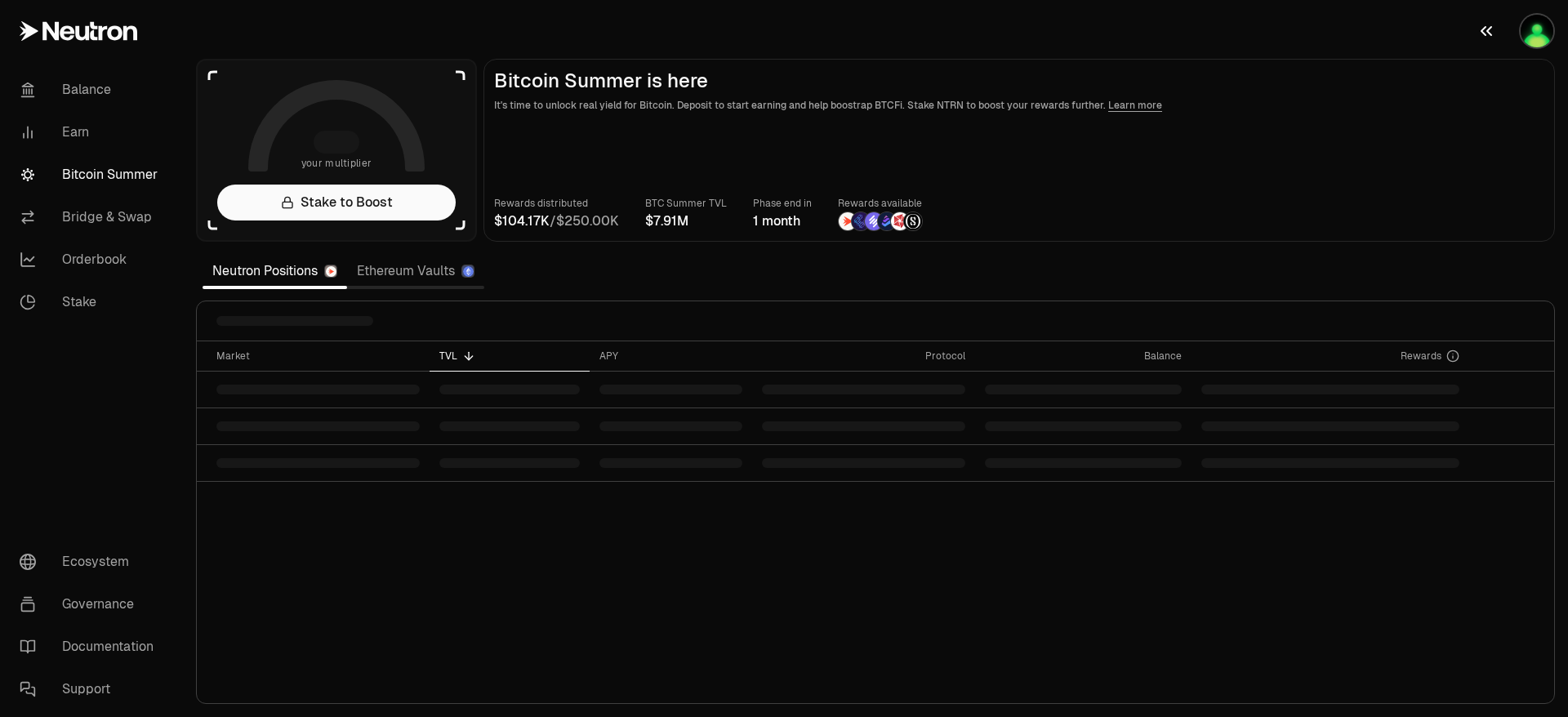
click at [1471, 49] on button "button" at bounding box center [1516, 31] width 105 height 62
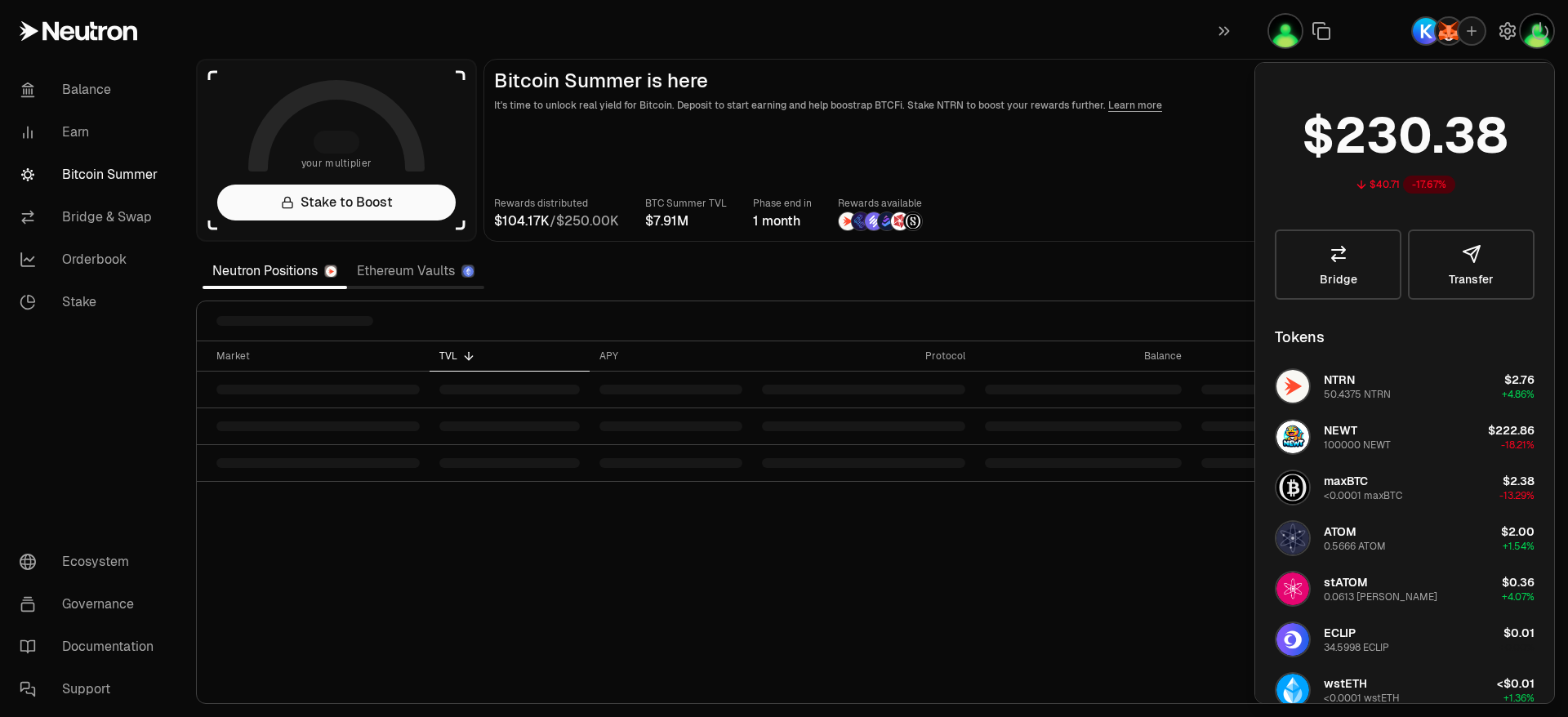
click at [1182, 43] on section "your multiplier Stake to Boost Bitcoin Summer is here It's time to unlock real …" at bounding box center [875, 358] width 1384 height 717
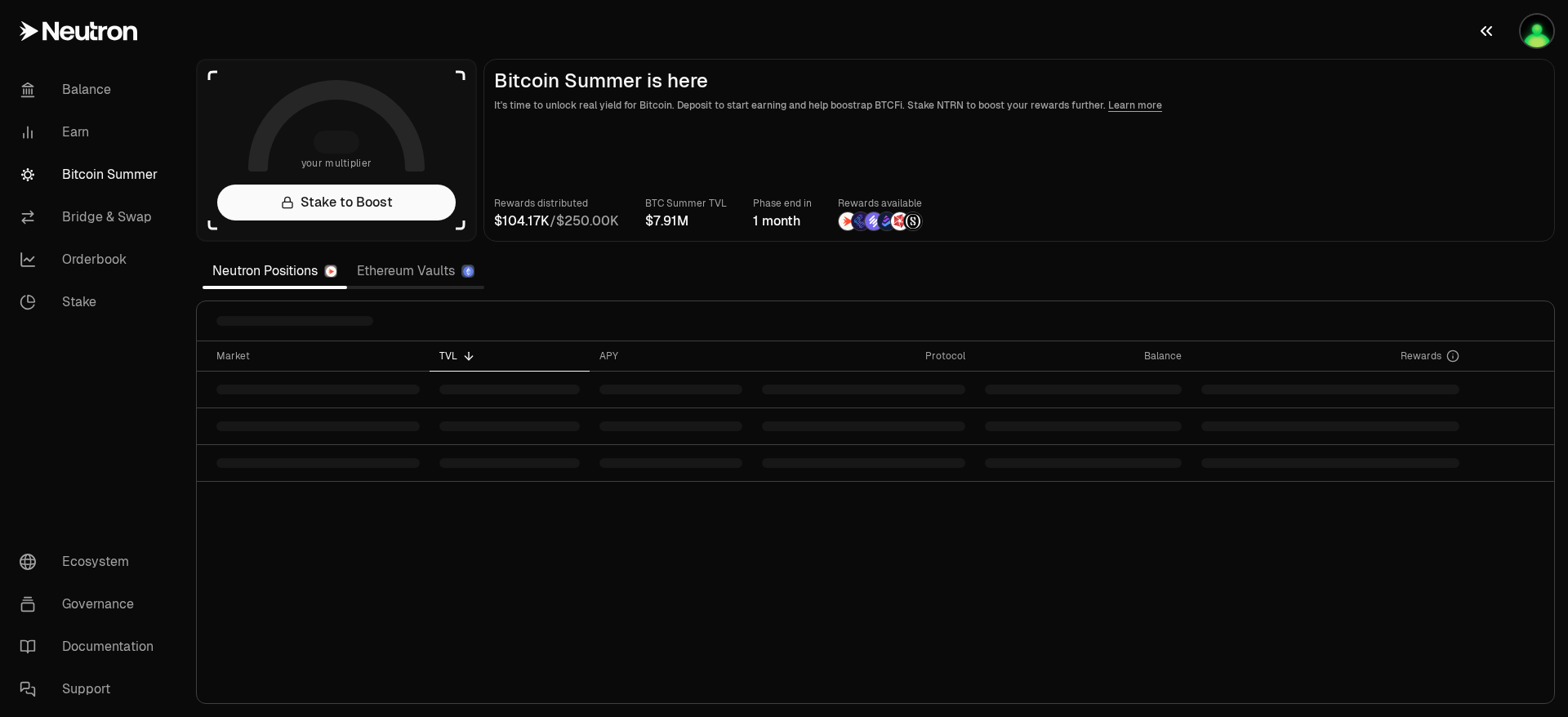
click at [1538, 36] on img "button" at bounding box center [1536, 31] width 32 height 32
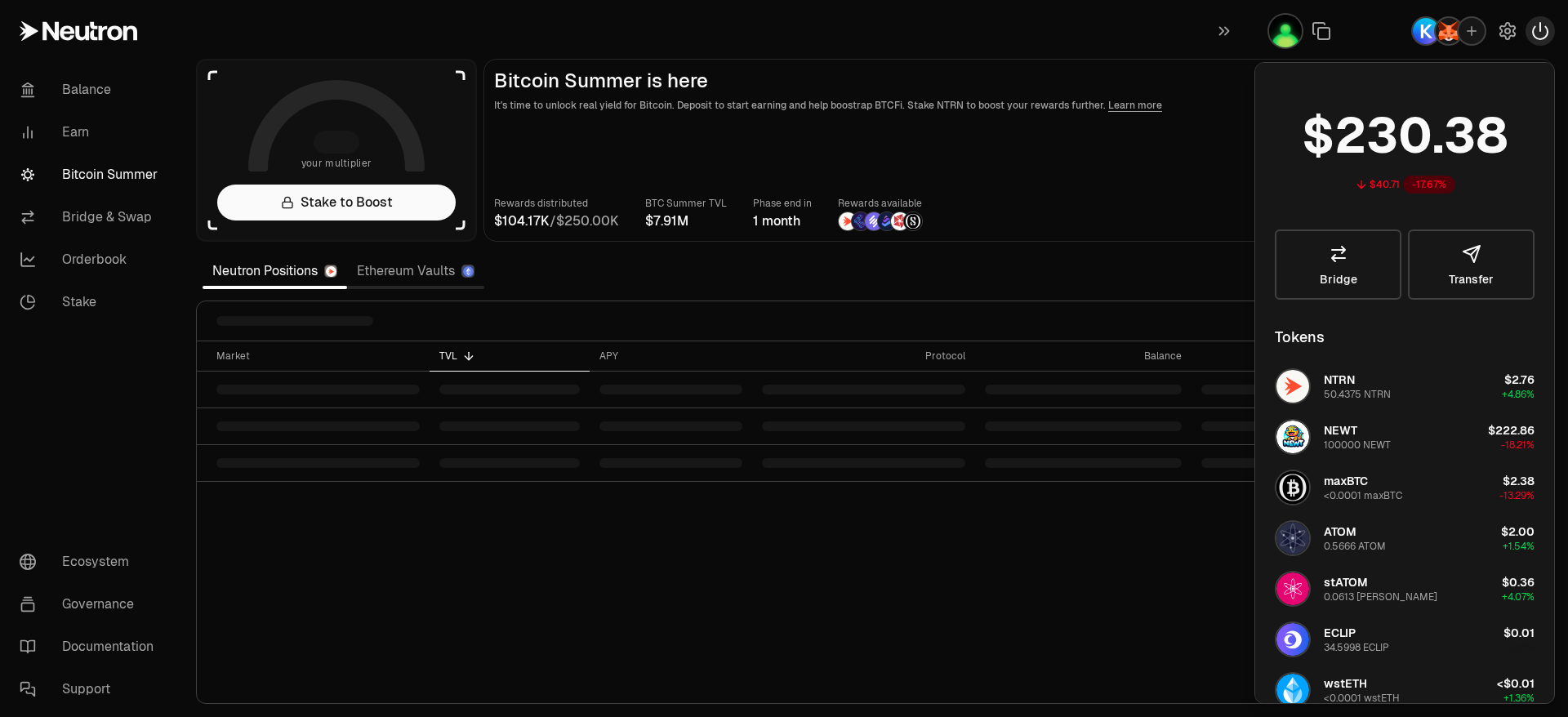
click at [1537, 24] on icon "button" at bounding box center [1540, 31] width 19 height 19
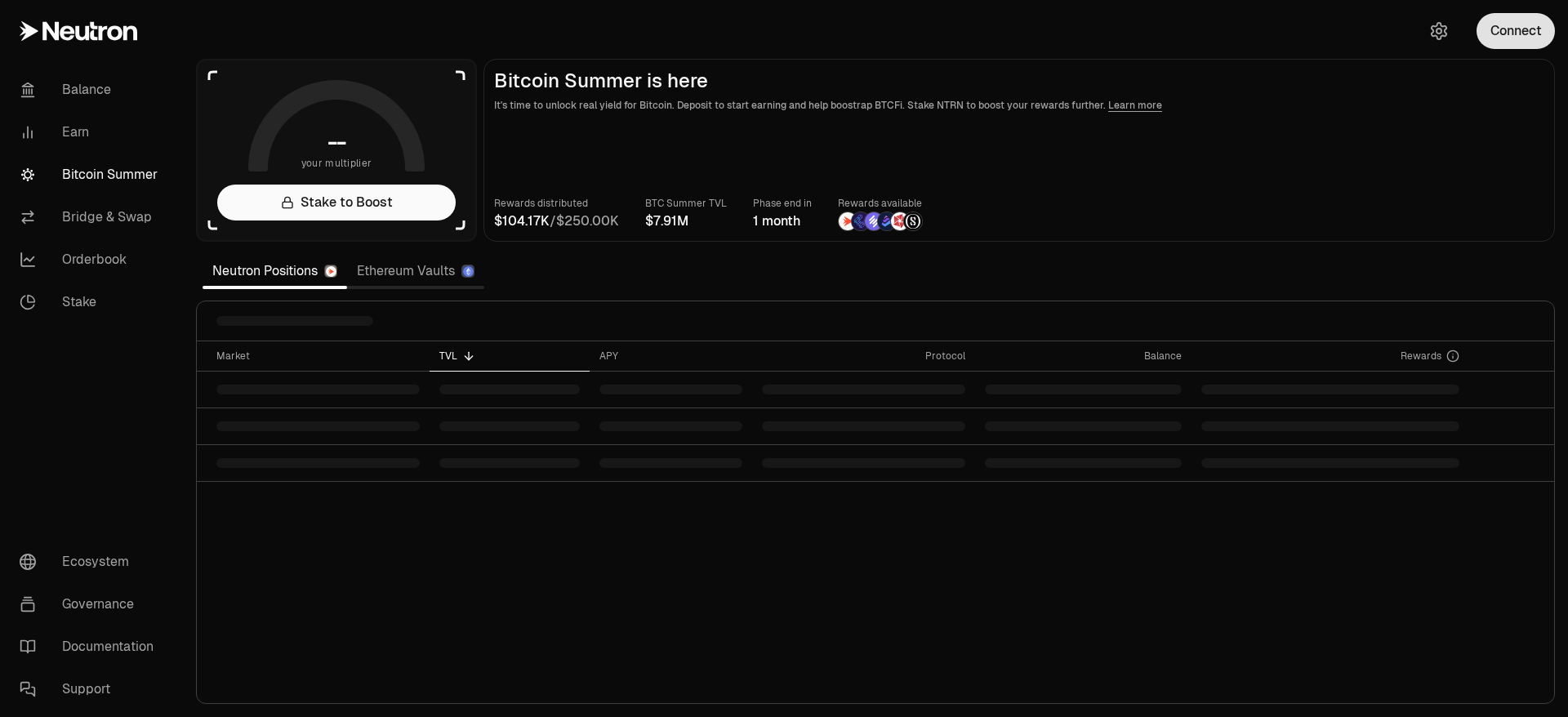
click at [1530, 30] on button "Connect" at bounding box center [1516, 31] width 79 height 36
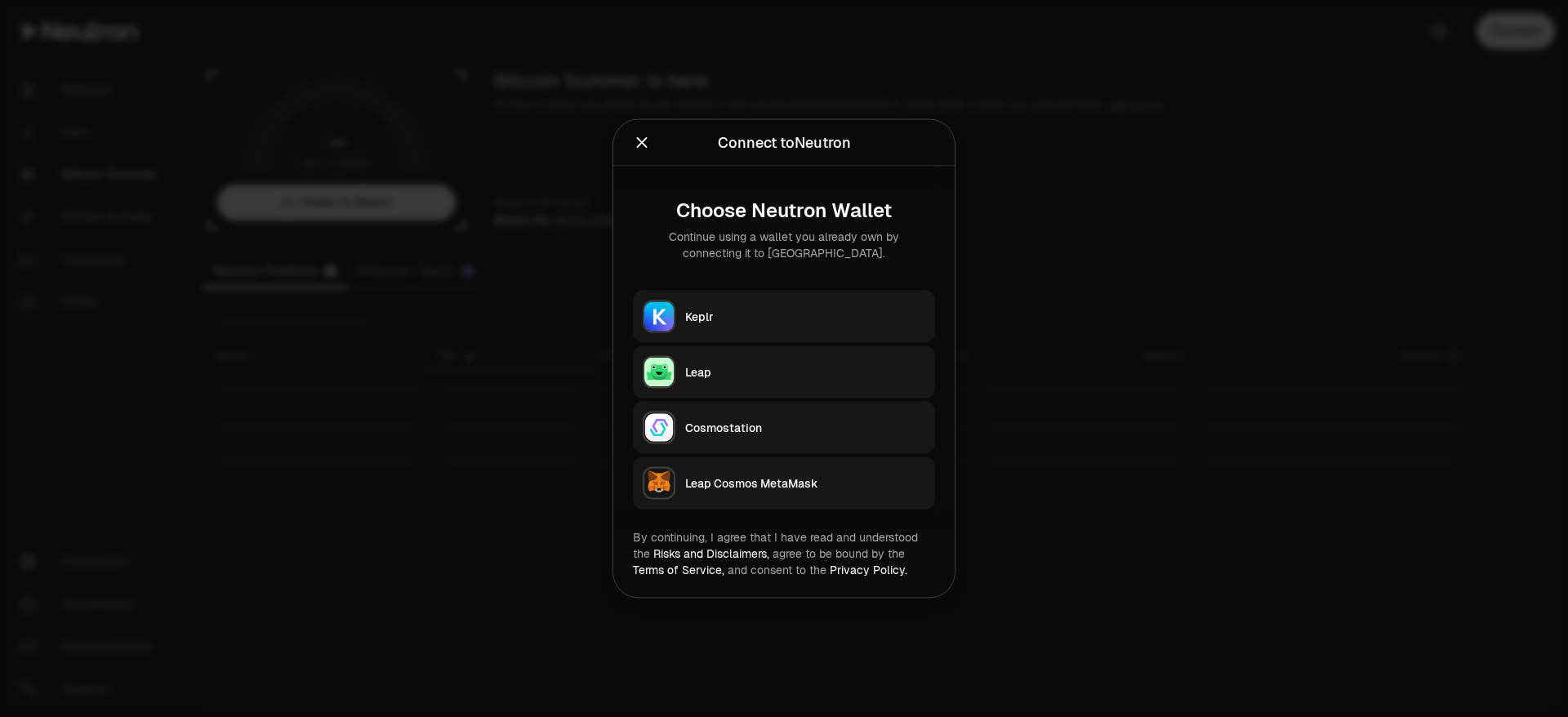
click at [725, 328] on button "Keplr" at bounding box center [784, 317] width 302 height 52
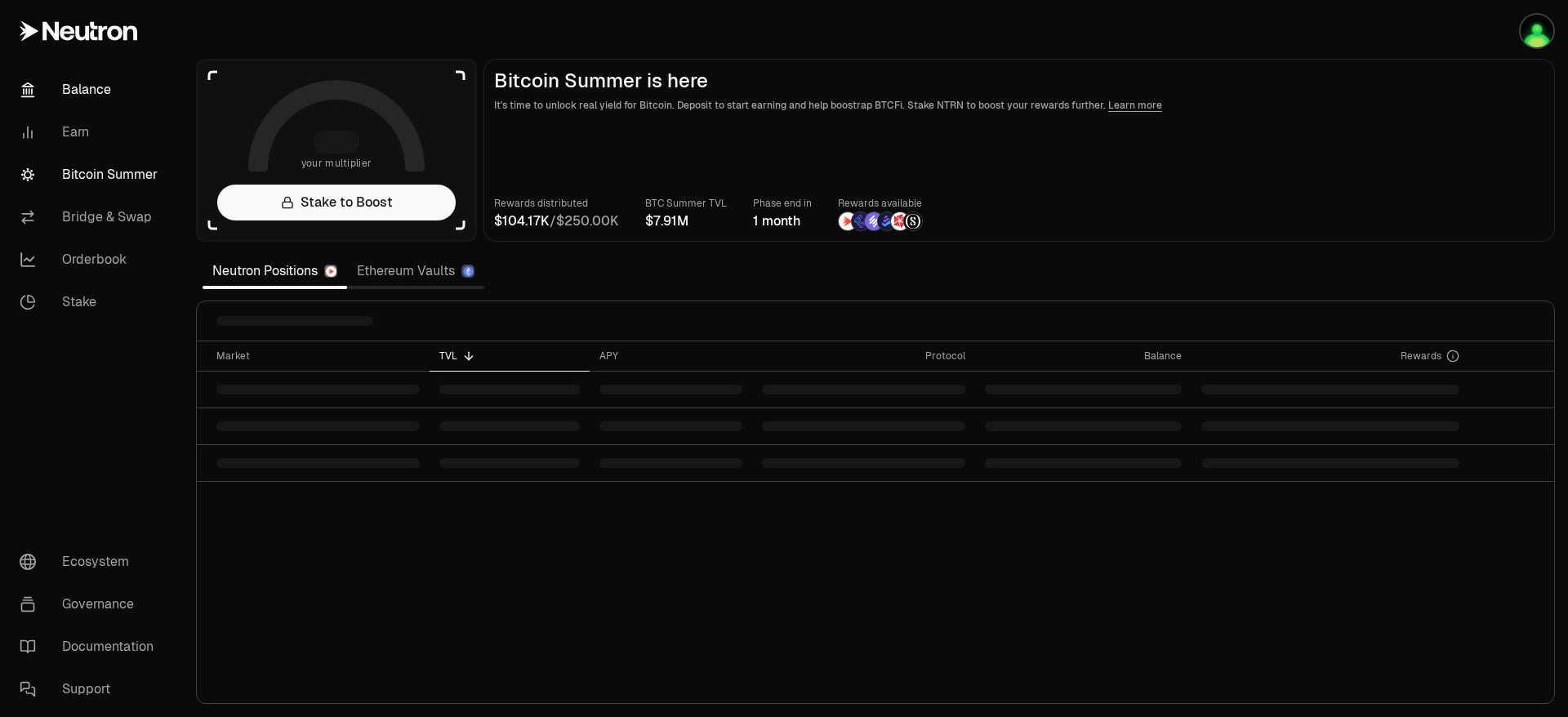
click at [89, 77] on link "Balance" at bounding box center [91, 89] width 170 height 43
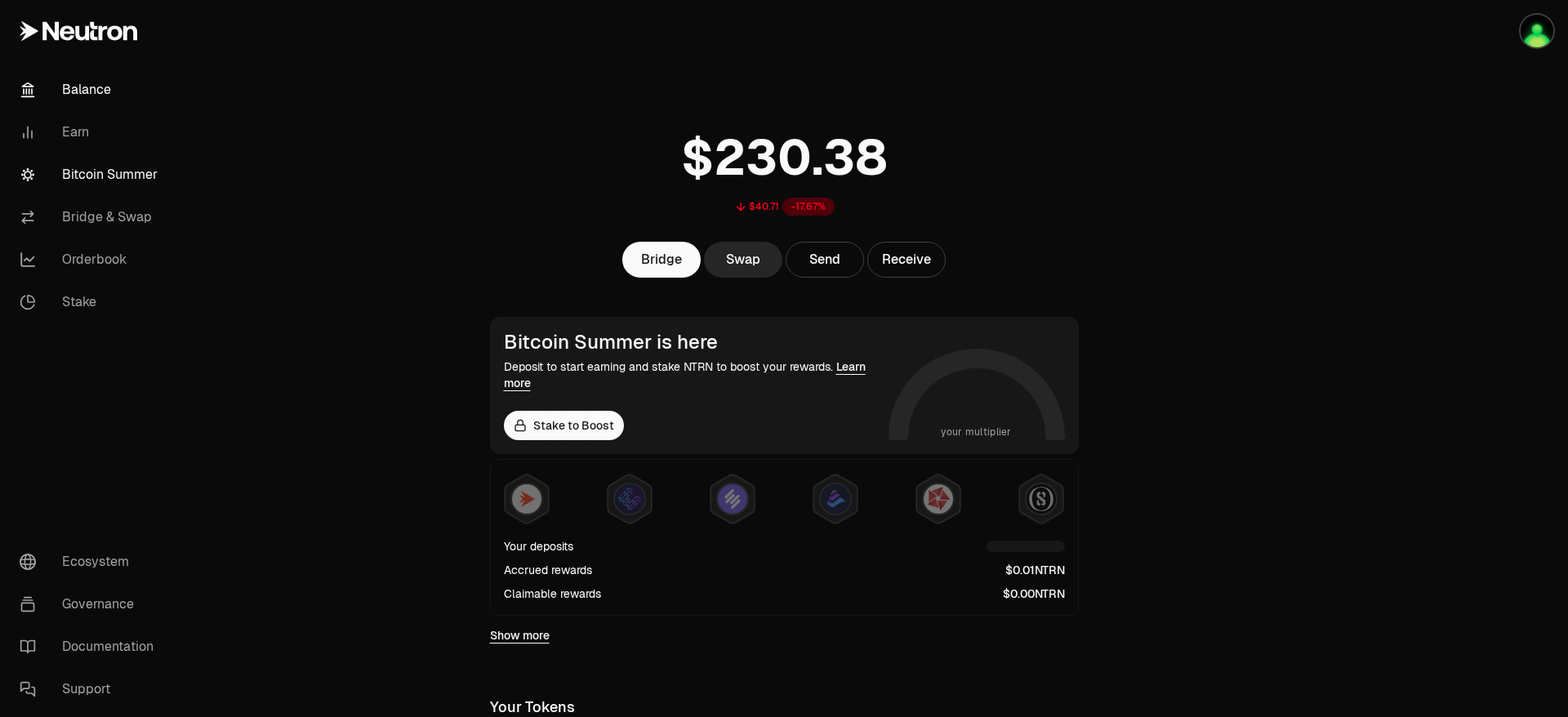
click at [144, 167] on link "Bitcoin Summer" at bounding box center [91, 175] width 170 height 43
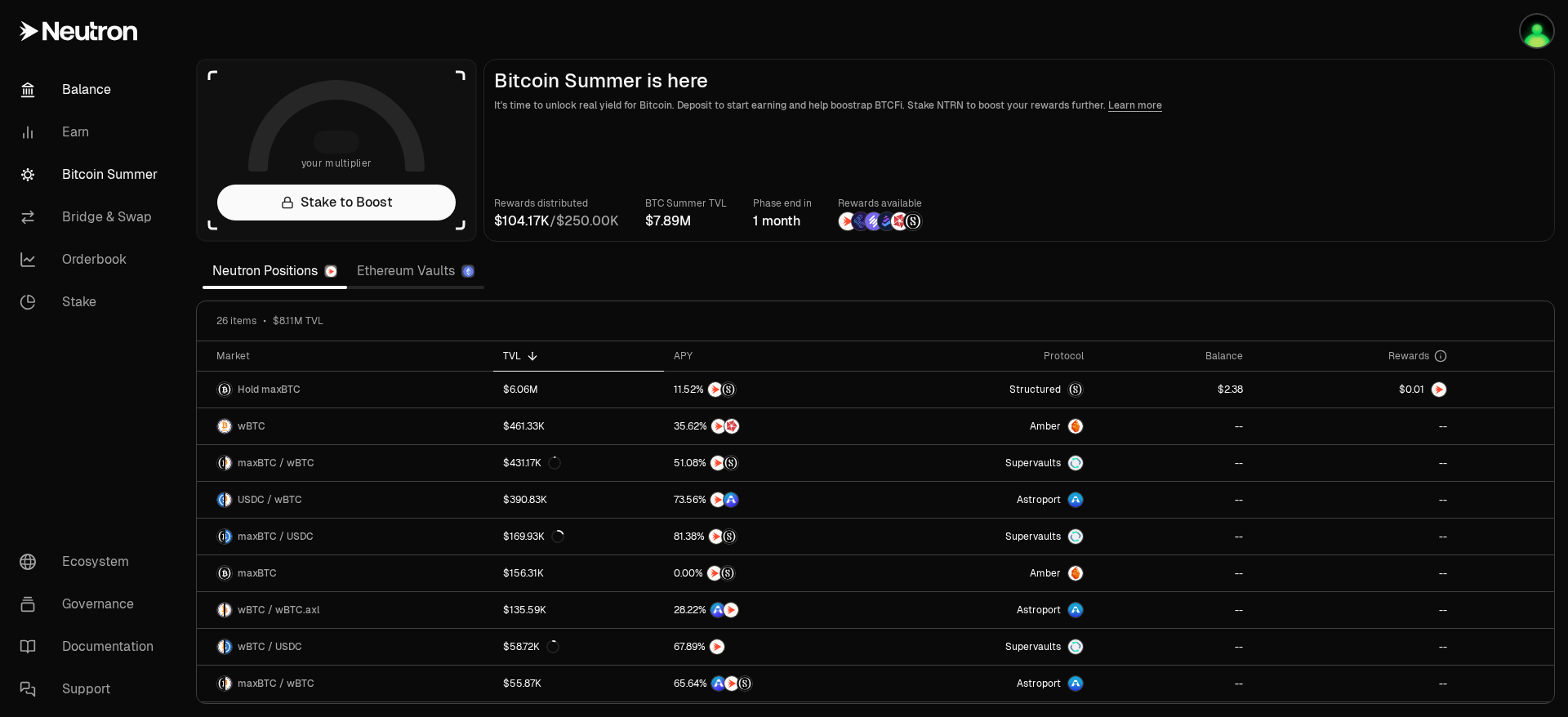
click at [102, 88] on link "Balance" at bounding box center [91, 89] width 170 height 43
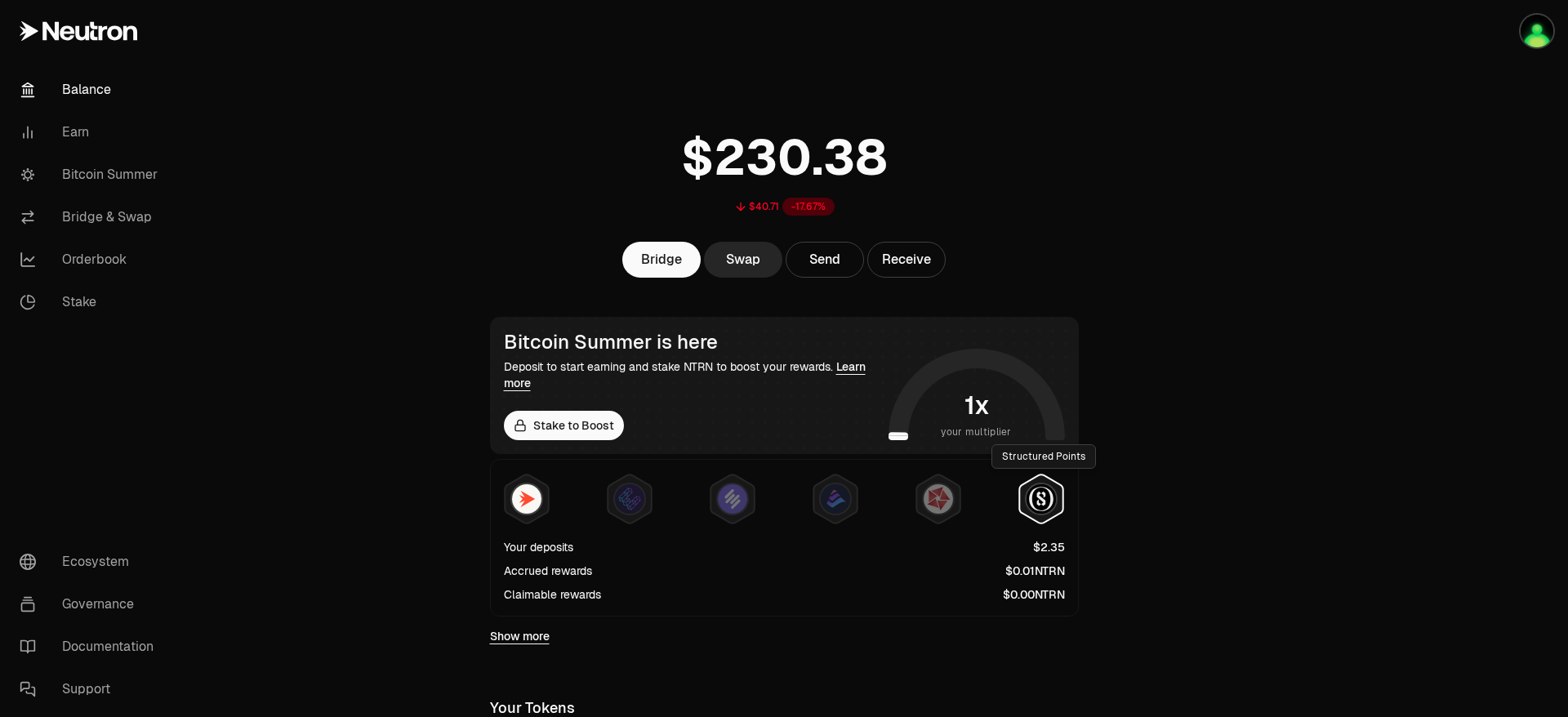
click at [1029, 518] on icon at bounding box center [1041, 499] width 45 height 51
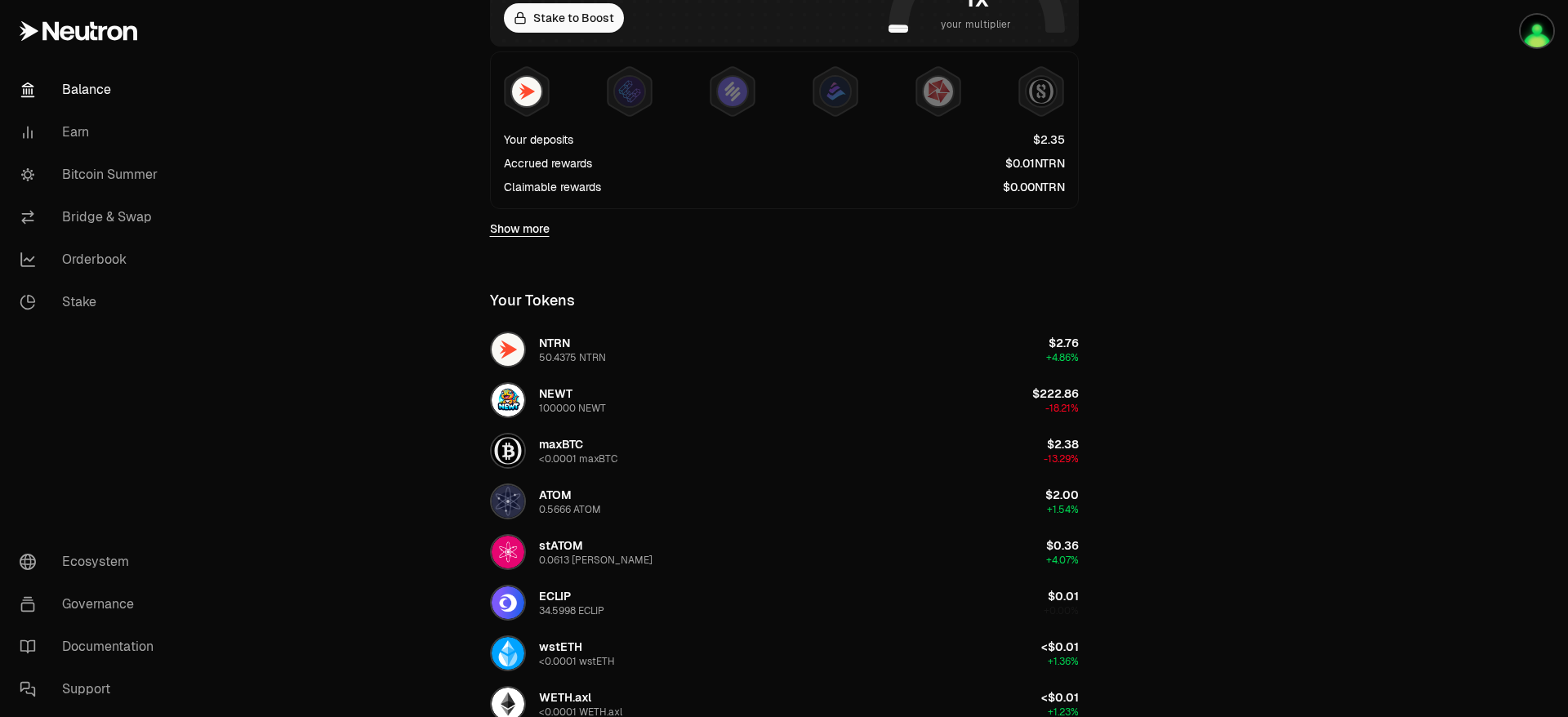
scroll to position [412, 0]
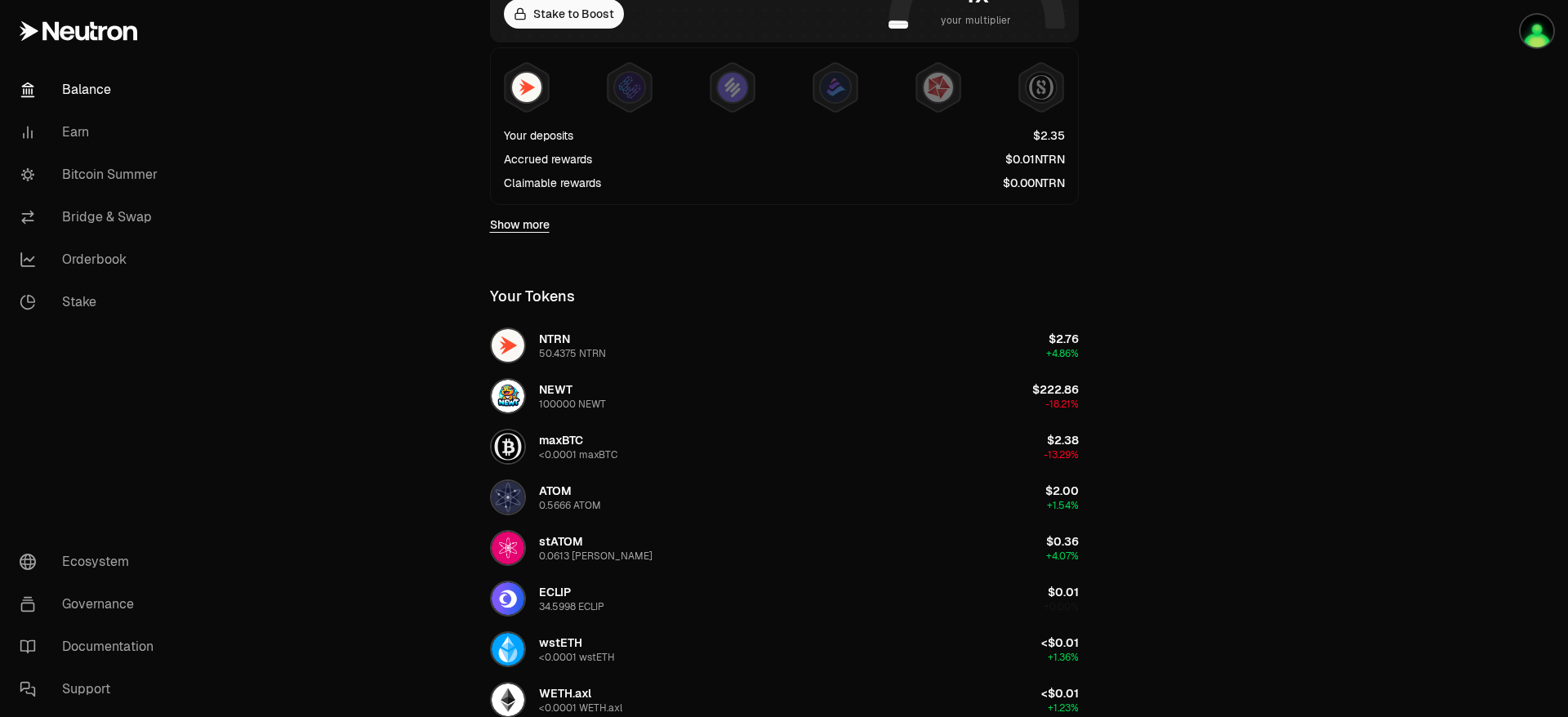
click at [515, 227] on link "Show more" at bounding box center [519, 225] width 59 height 17
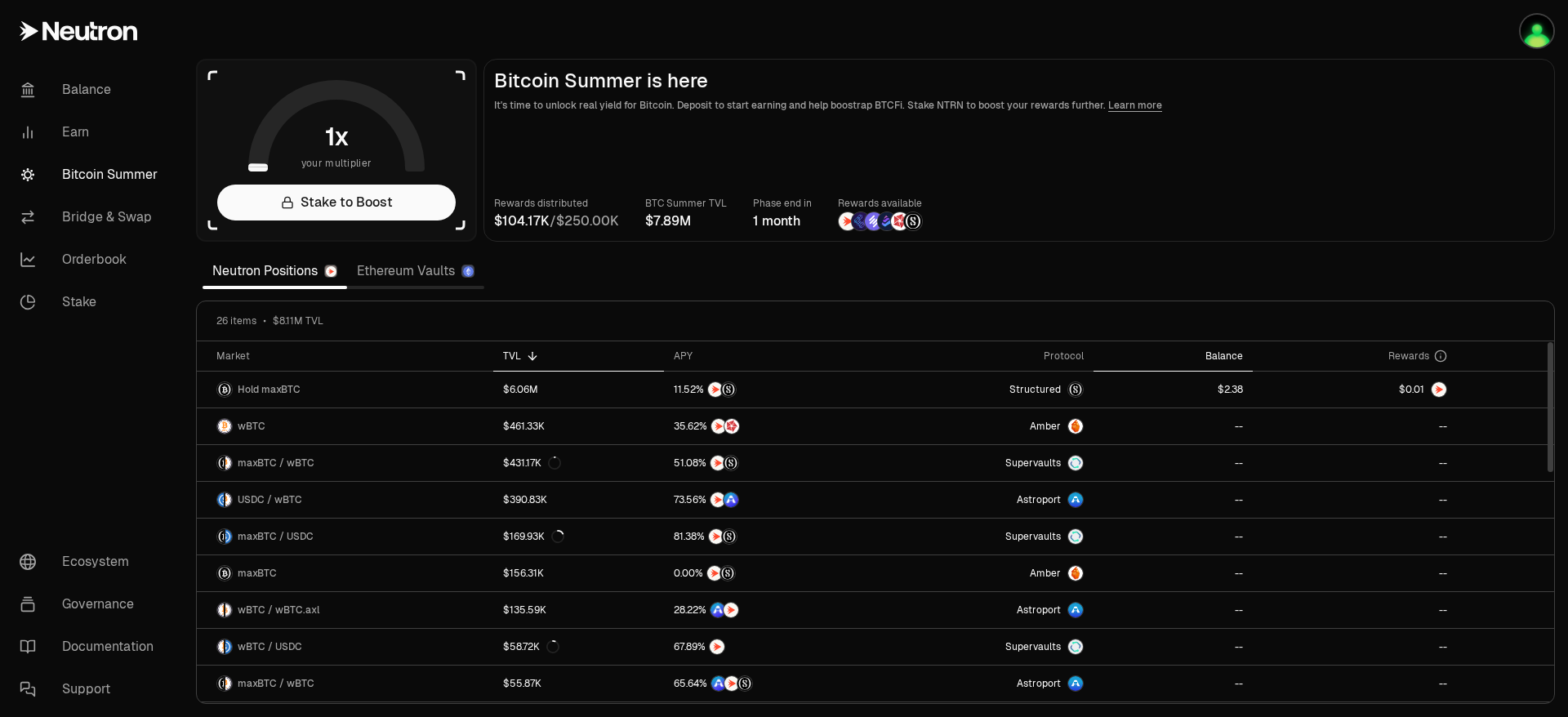
click at [1238, 353] on div "Balance" at bounding box center [1173, 356] width 140 height 13
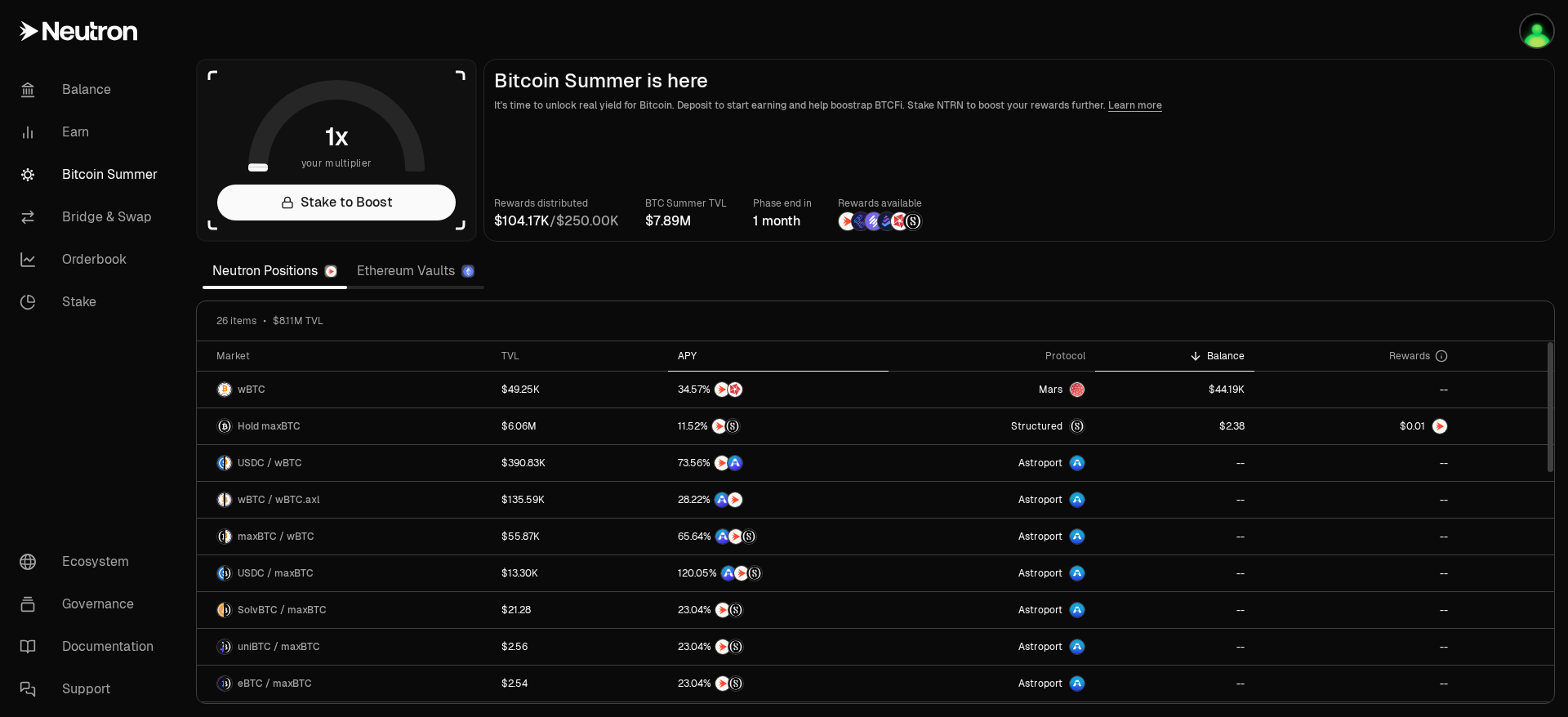
click at [694, 350] on div "APY" at bounding box center [778, 356] width 201 height 13
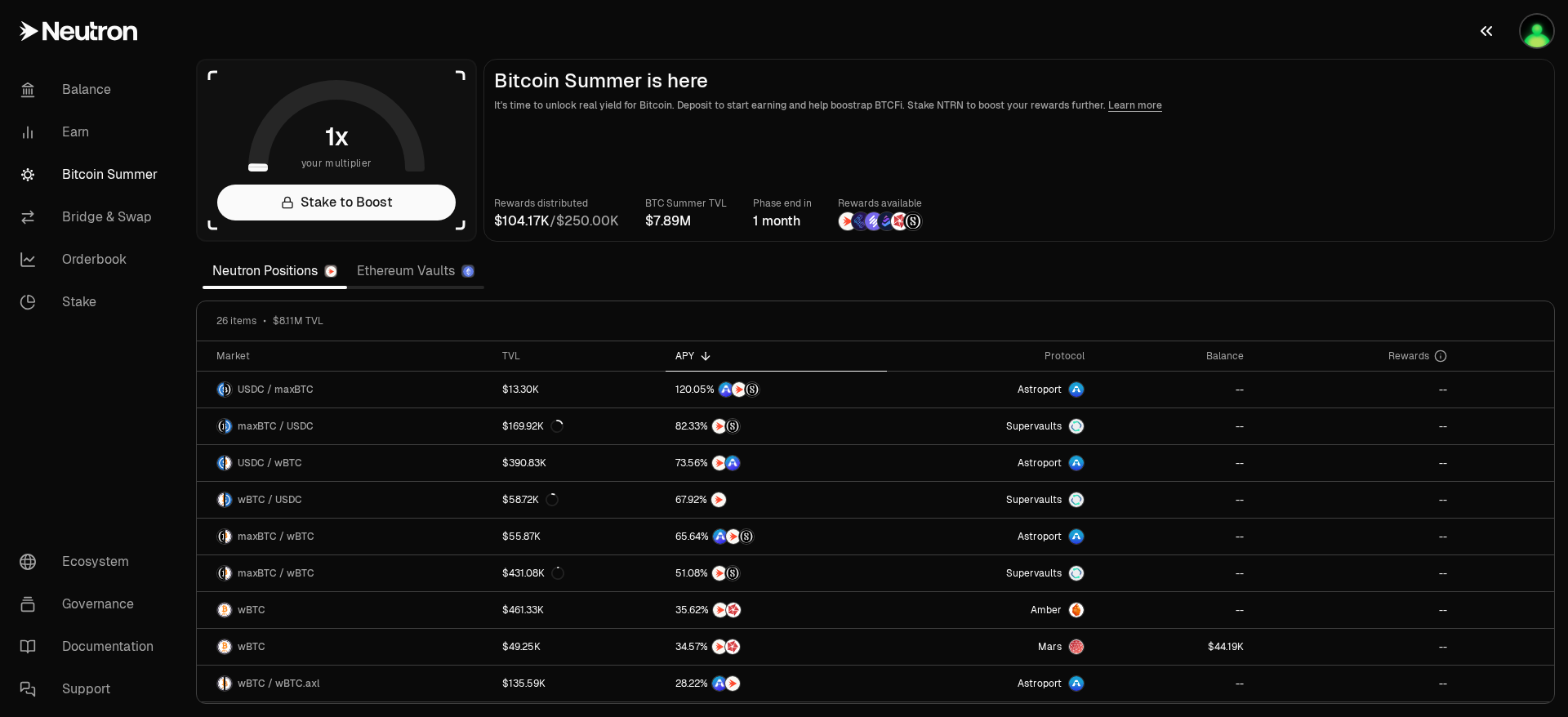
click at [1524, 30] on img "button" at bounding box center [1536, 31] width 32 height 32
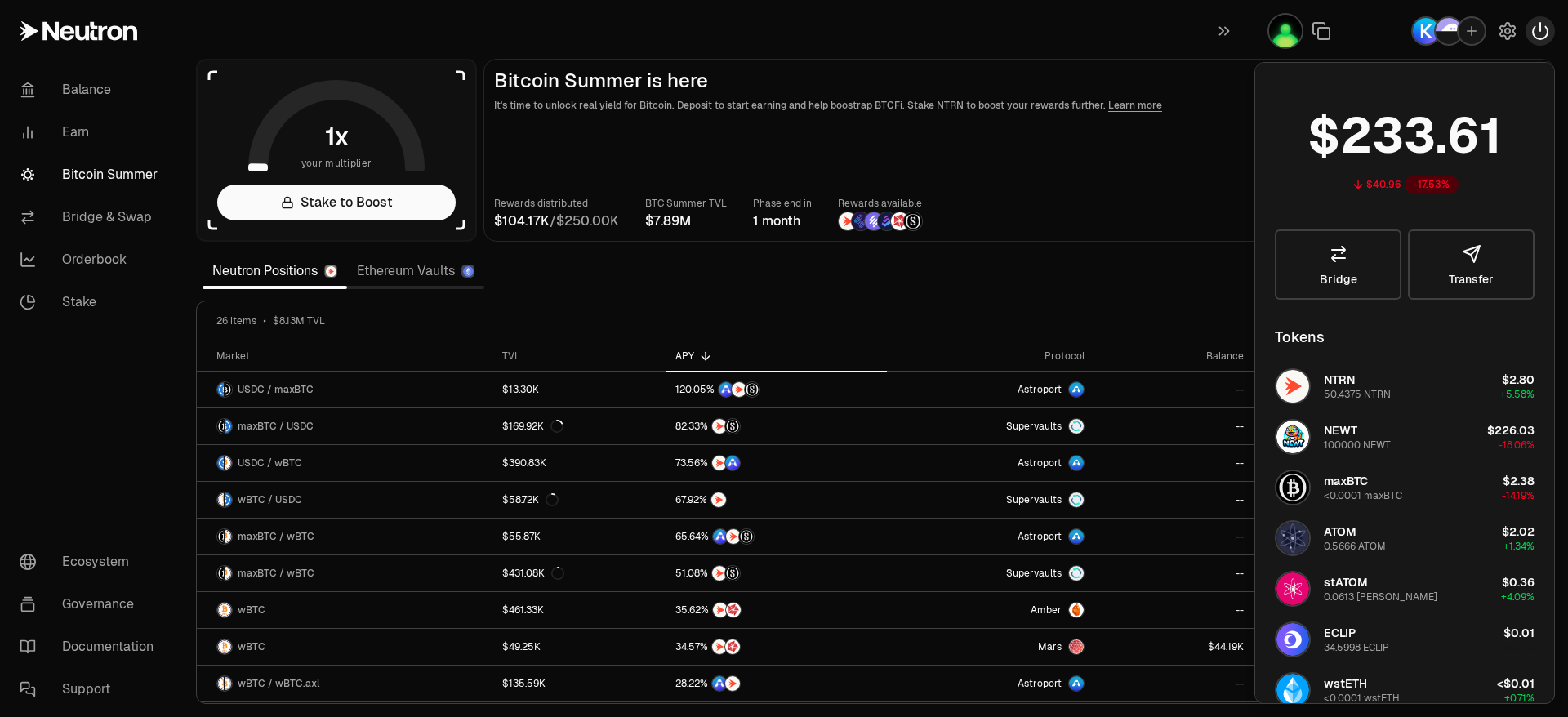
click at [1542, 24] on icon "button" at bounding box center [1540, 31] width 19 height 19
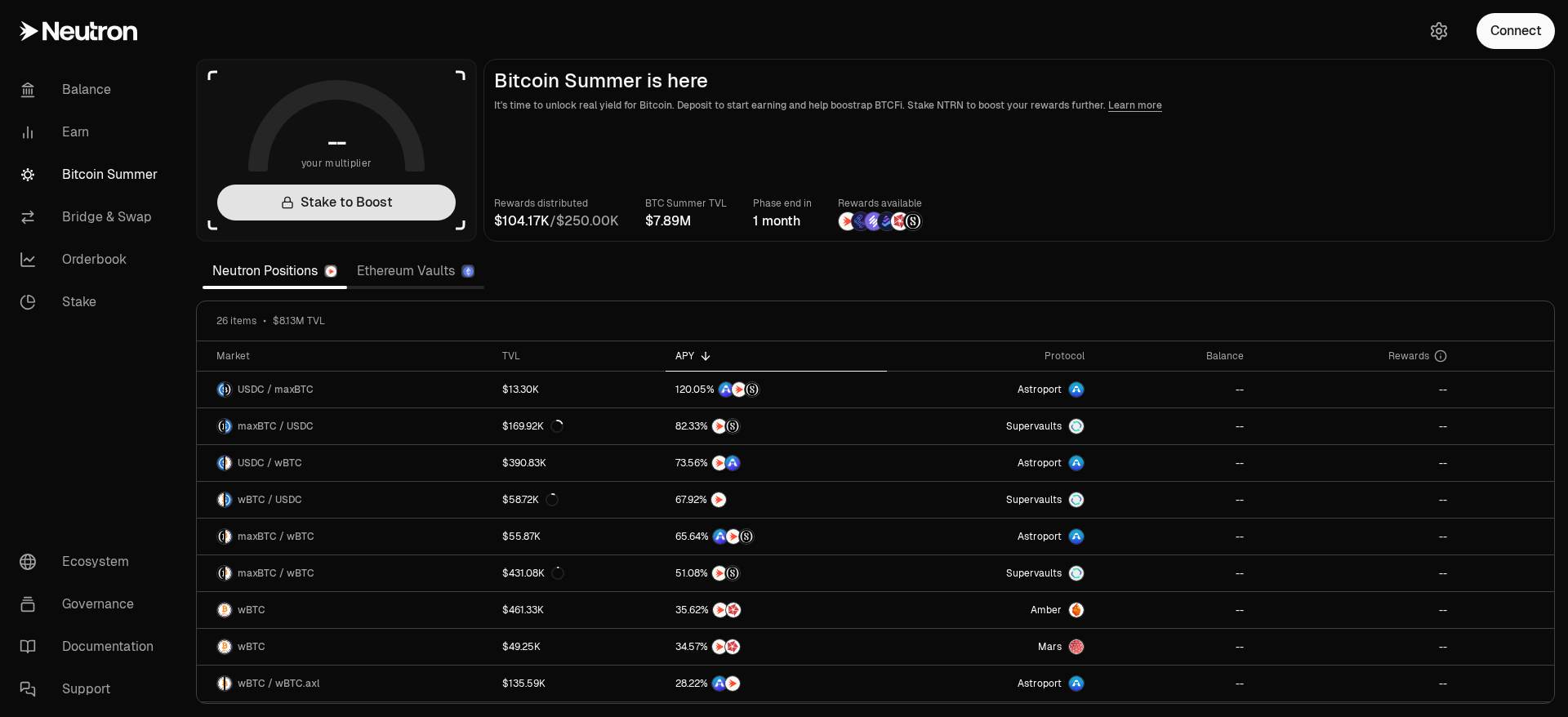
click at [344, 211] on link "Stake to Boost" at bounding box center [336, 202] width 239 height 36
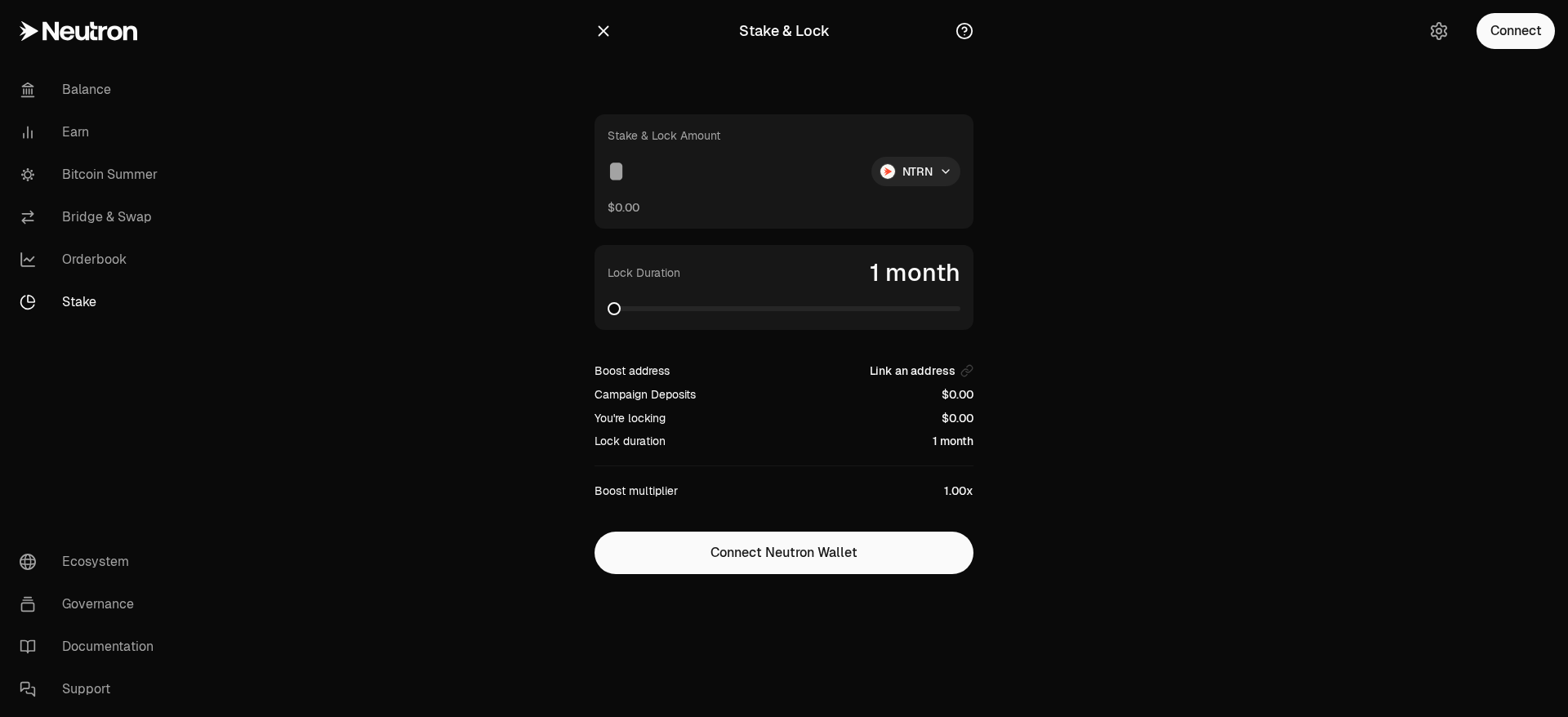
click at [601, 31] on icon "button" at bounding box center [604, 31] width 10 height 10
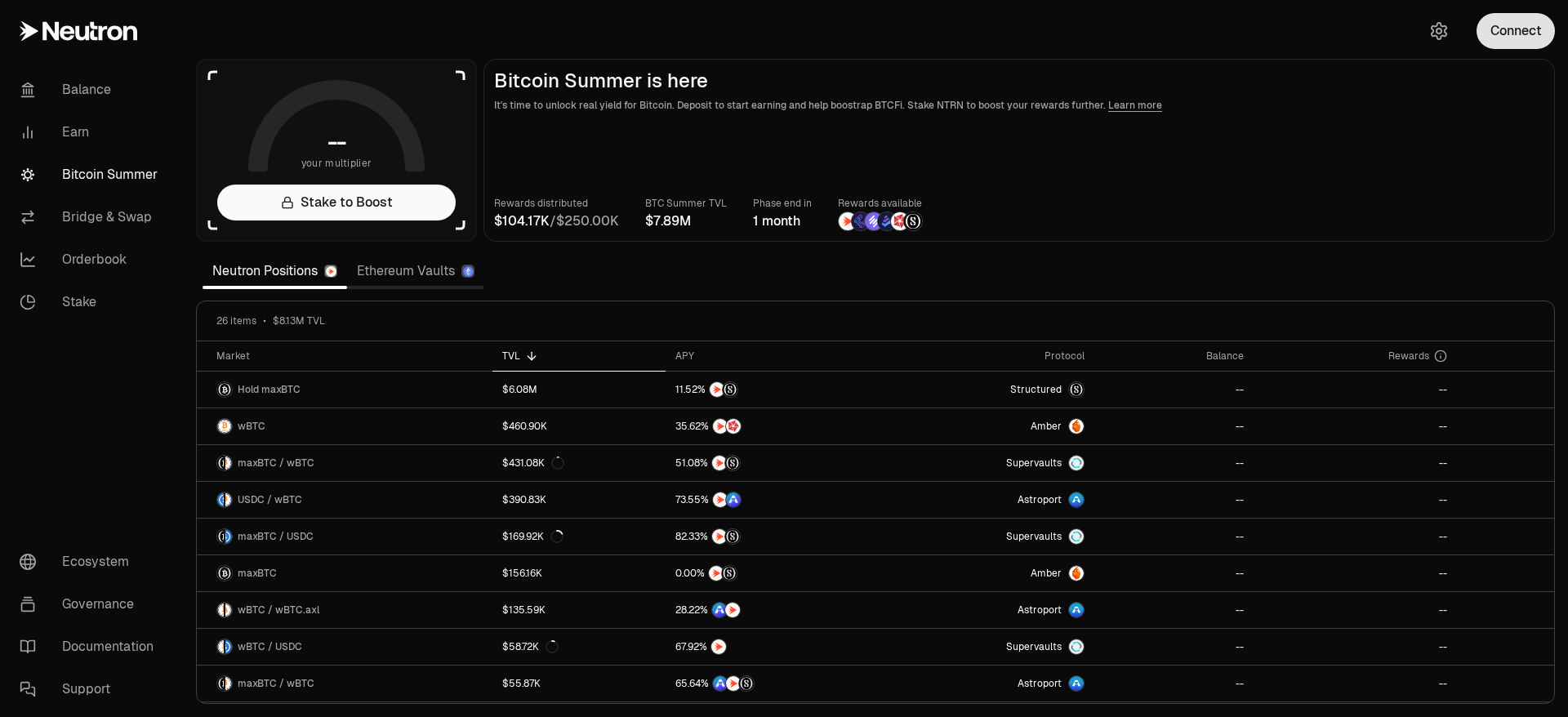
click at [1506, 42] on button "Connect" at bounding box center [1516, 31] width 79 height 36
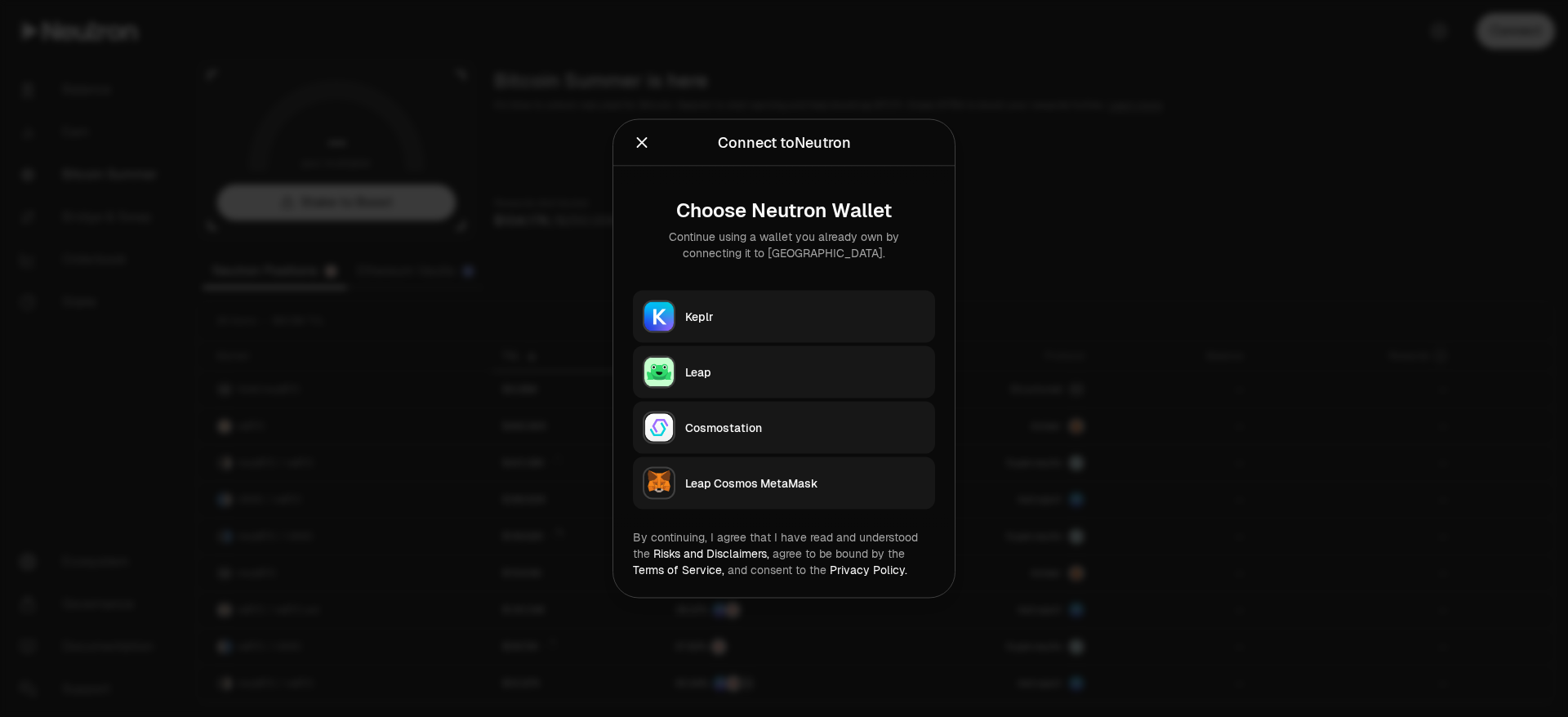
click at [718, 310] on div "Keplr" at bounding box center [805, 317] width 240 height 17
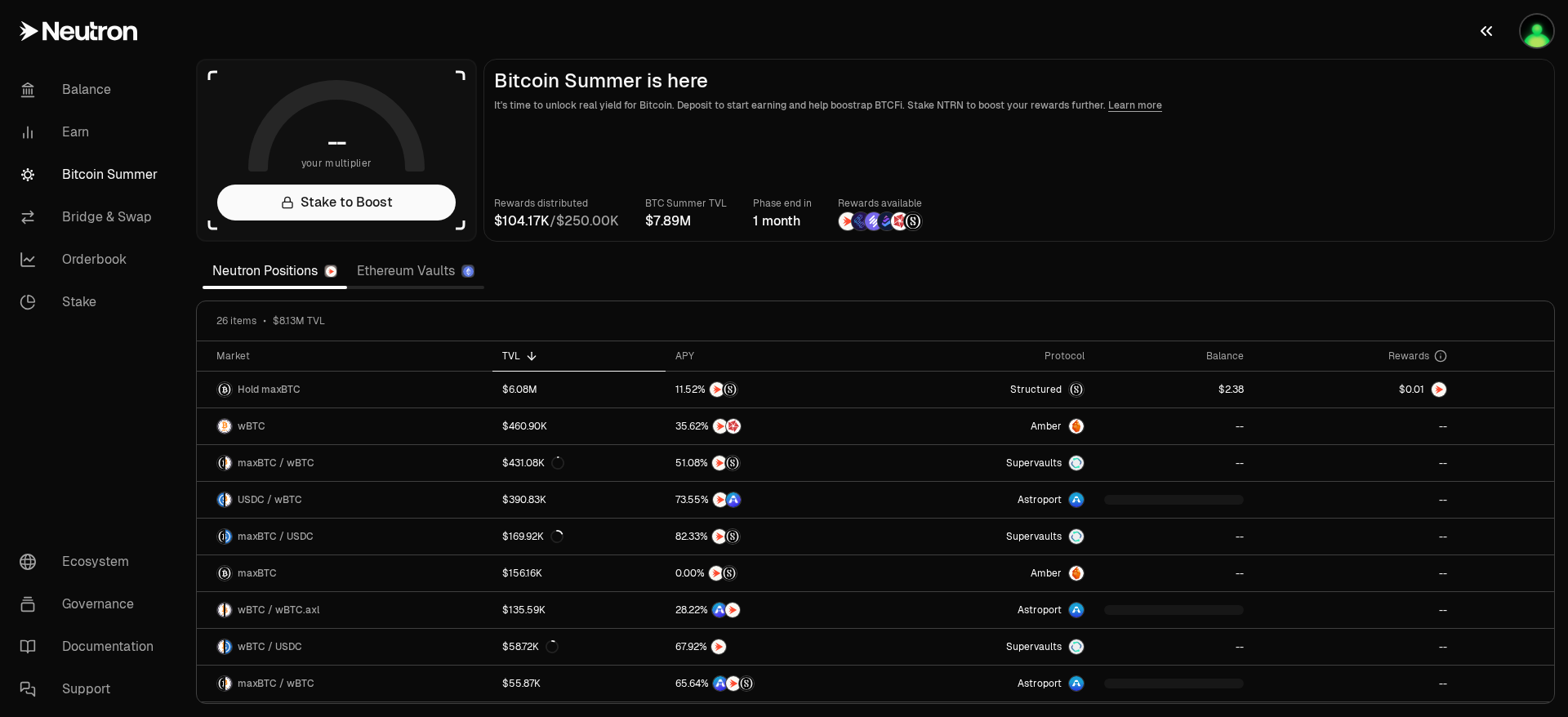
click at [1536, 31] on img "button" at bounding box center [1536, 31] width 32 height 32
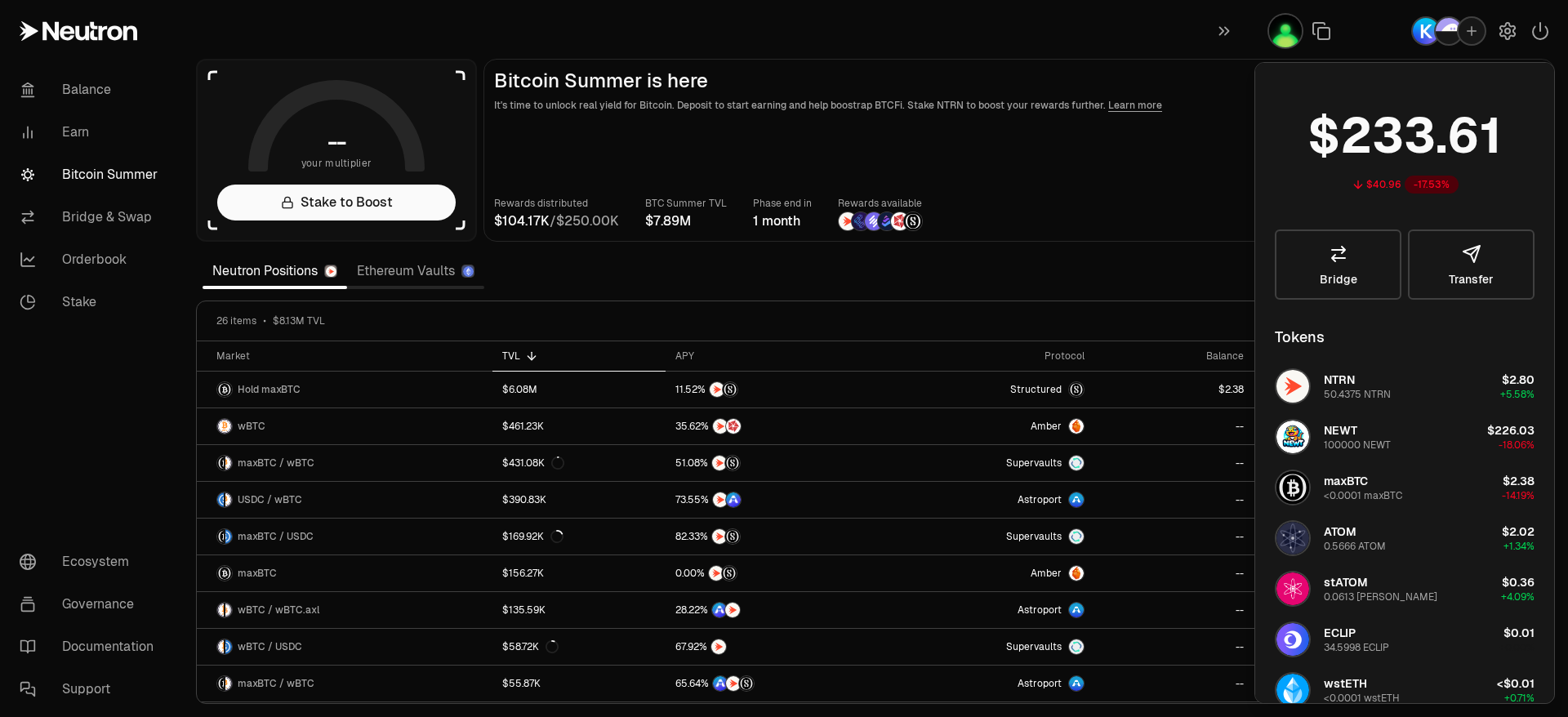
click at [1055, 198] on div "Rewards distributed / BTC Summer TVL Phase end [DATE] Rewards available" at bounding box center [1018, 212] width 1050 height 36
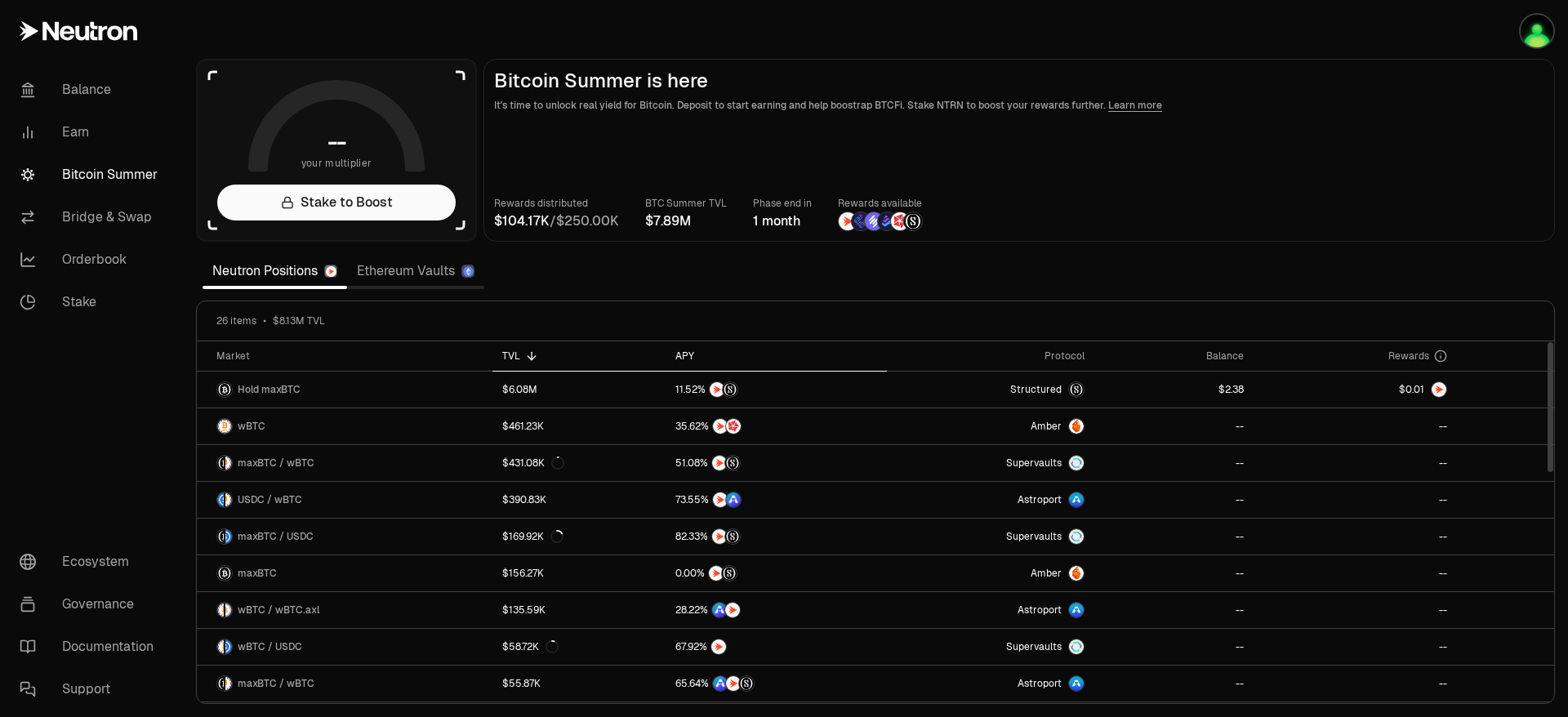
click at [688, 357] on div "APY" at bounding box center [776, 356] width 202 height 13
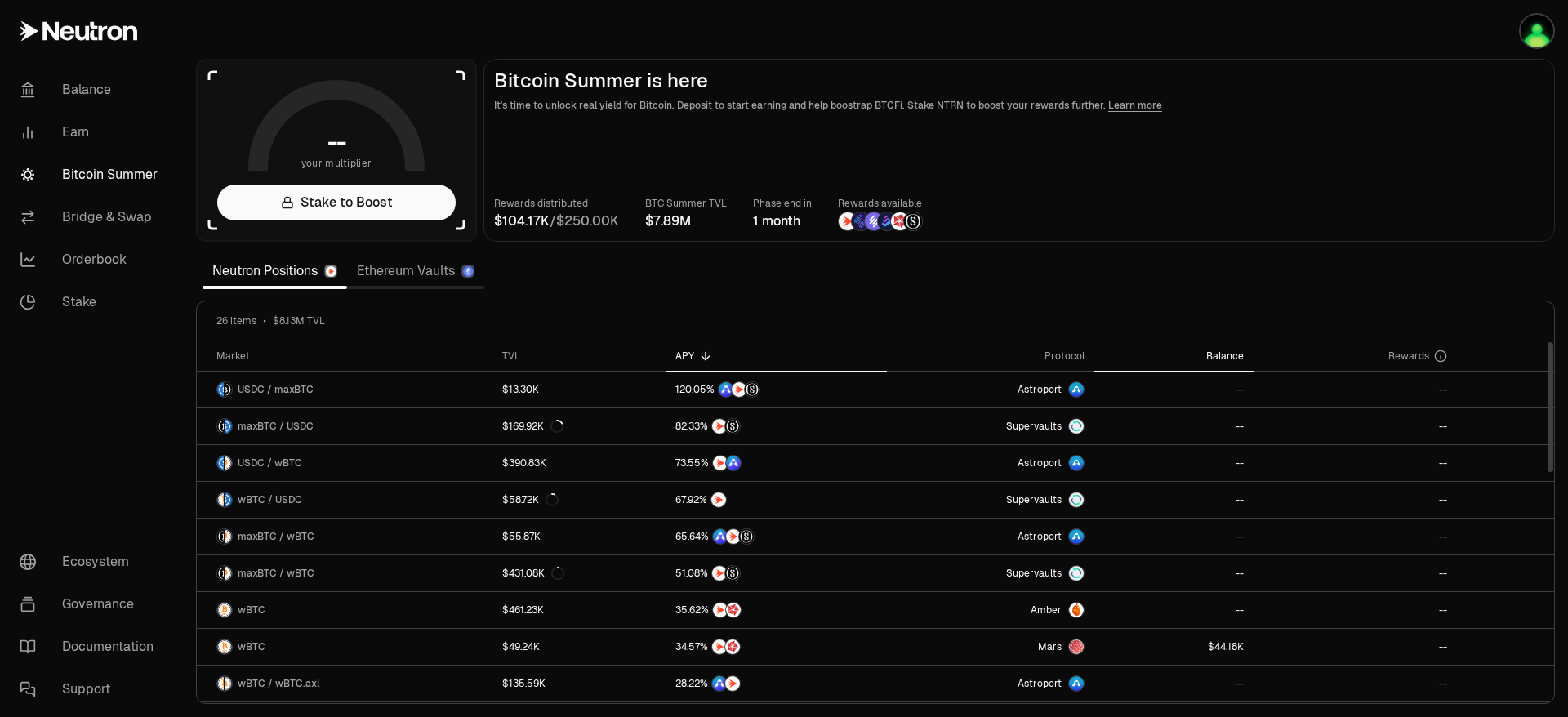
click at [1238, 351] on div "Balance" at bounding box center [1174, 356] width 140 height 13
